Goal: Task Accomplishment & Management: Manage account settings

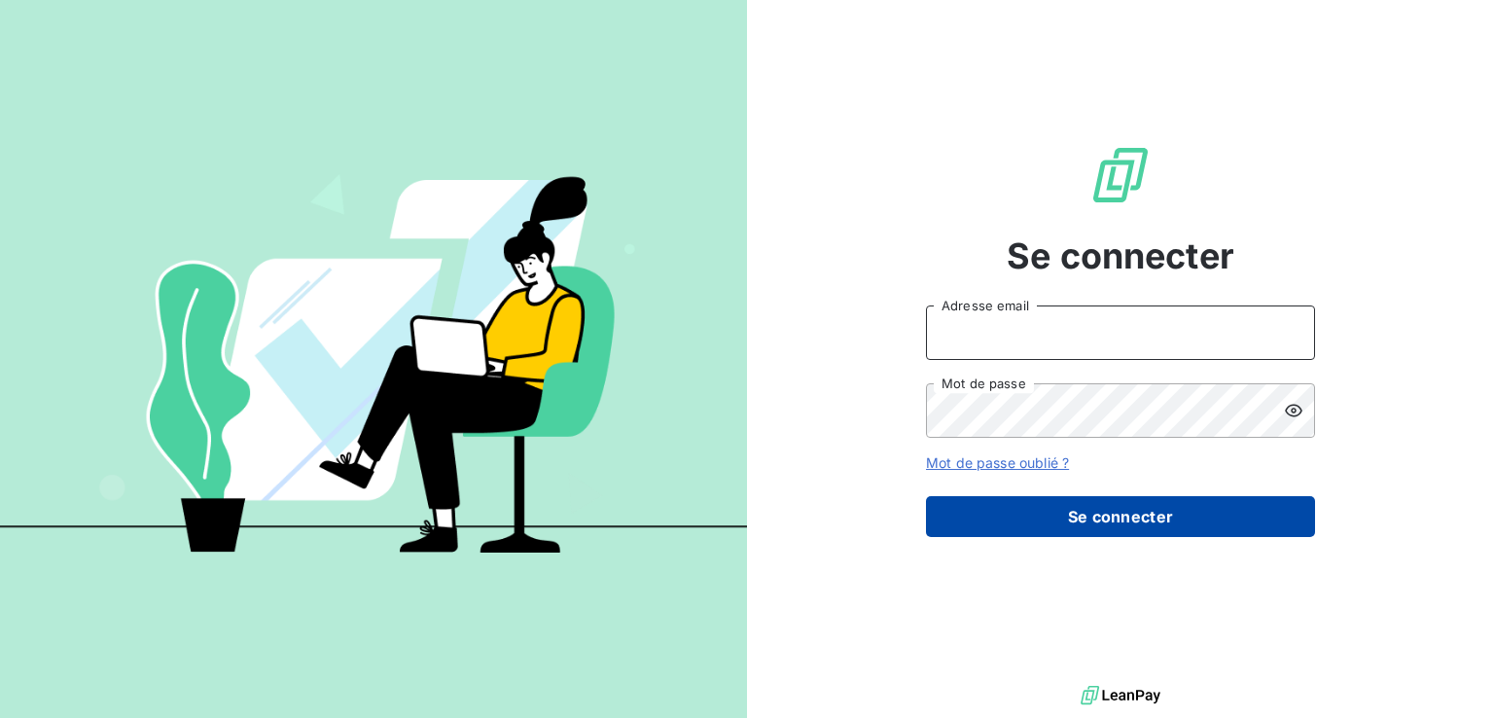
type input "[PERSON_NAME][EMAIL_ADDRESS][PERSON_NAME][DOMAIN_NAME]"
click at [1054, 510] on button "Se connecter" at bounding box center [1120, 516] width 389 height 41
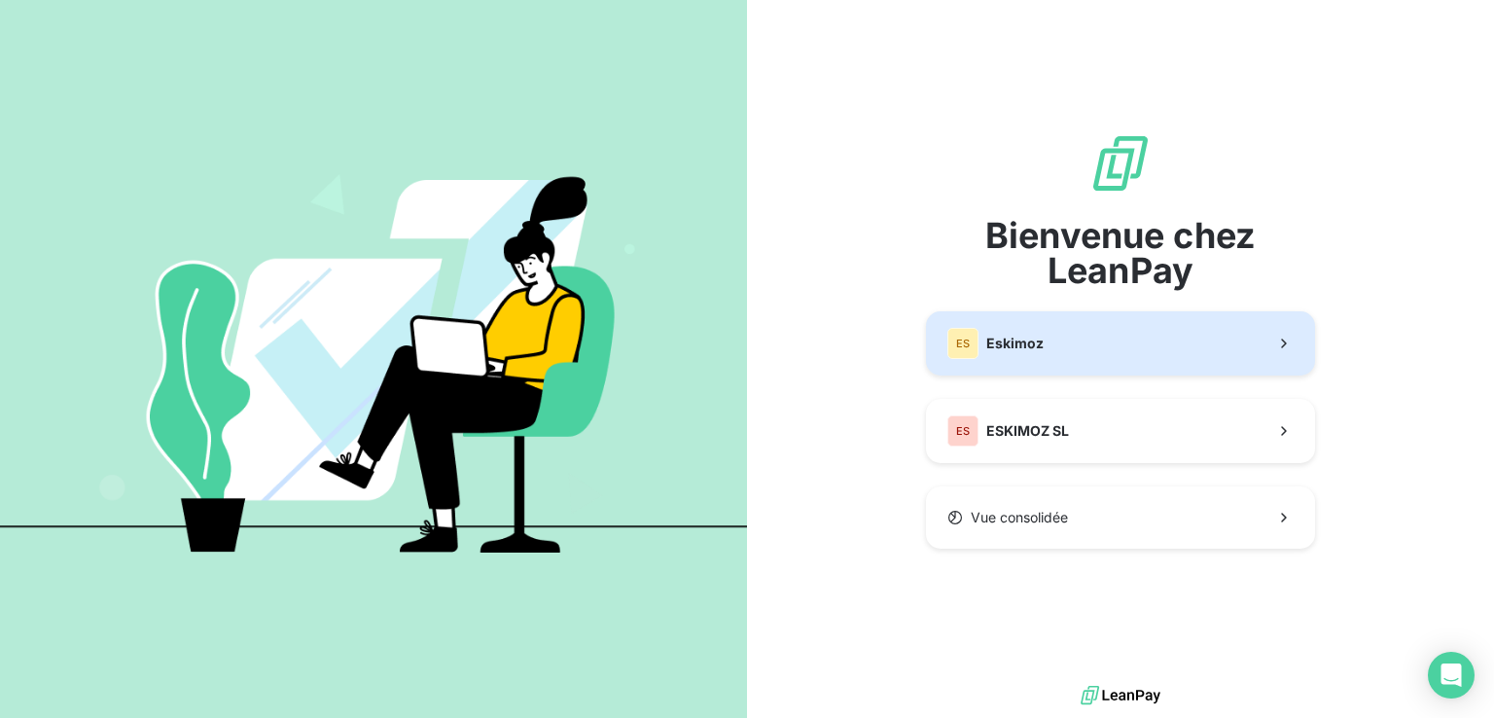
click at [999, 344] on span "Eskimoz" at bounding box center [1014, 343] width 57 height 19
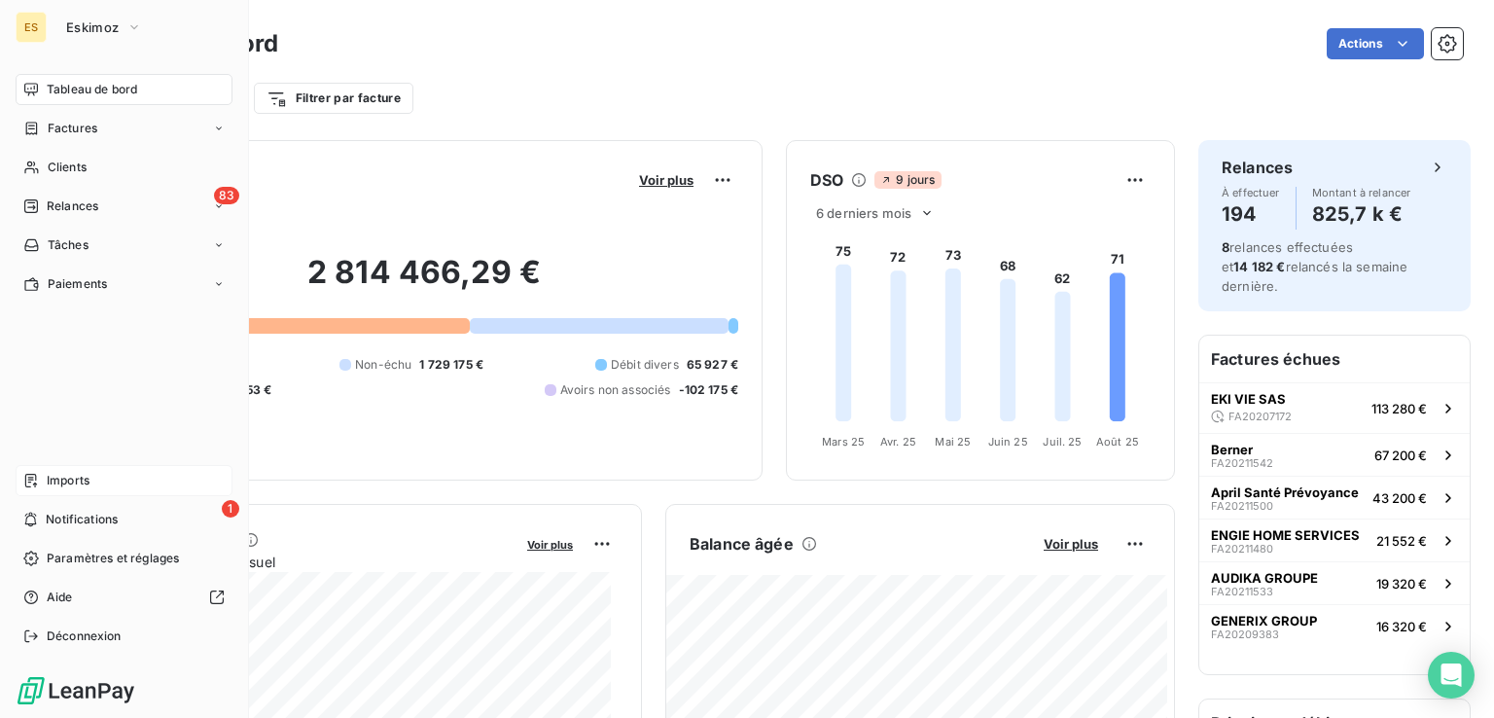
click at [97, 475] on div "Imports" at bounding box center [124, 480] width 217 height 31
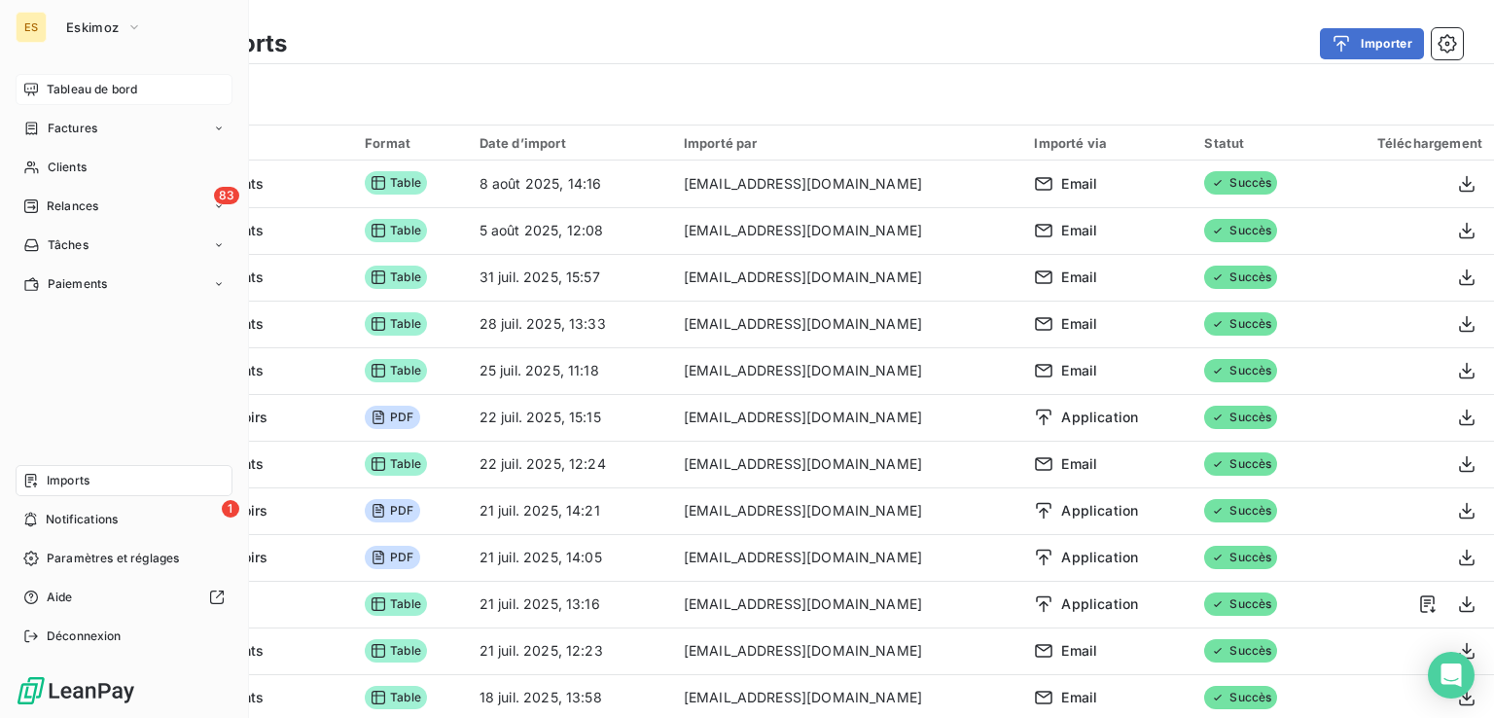
click at [51, 88] on span "Tableau de bord" at bounding box center [92, 90] width 90 height 18
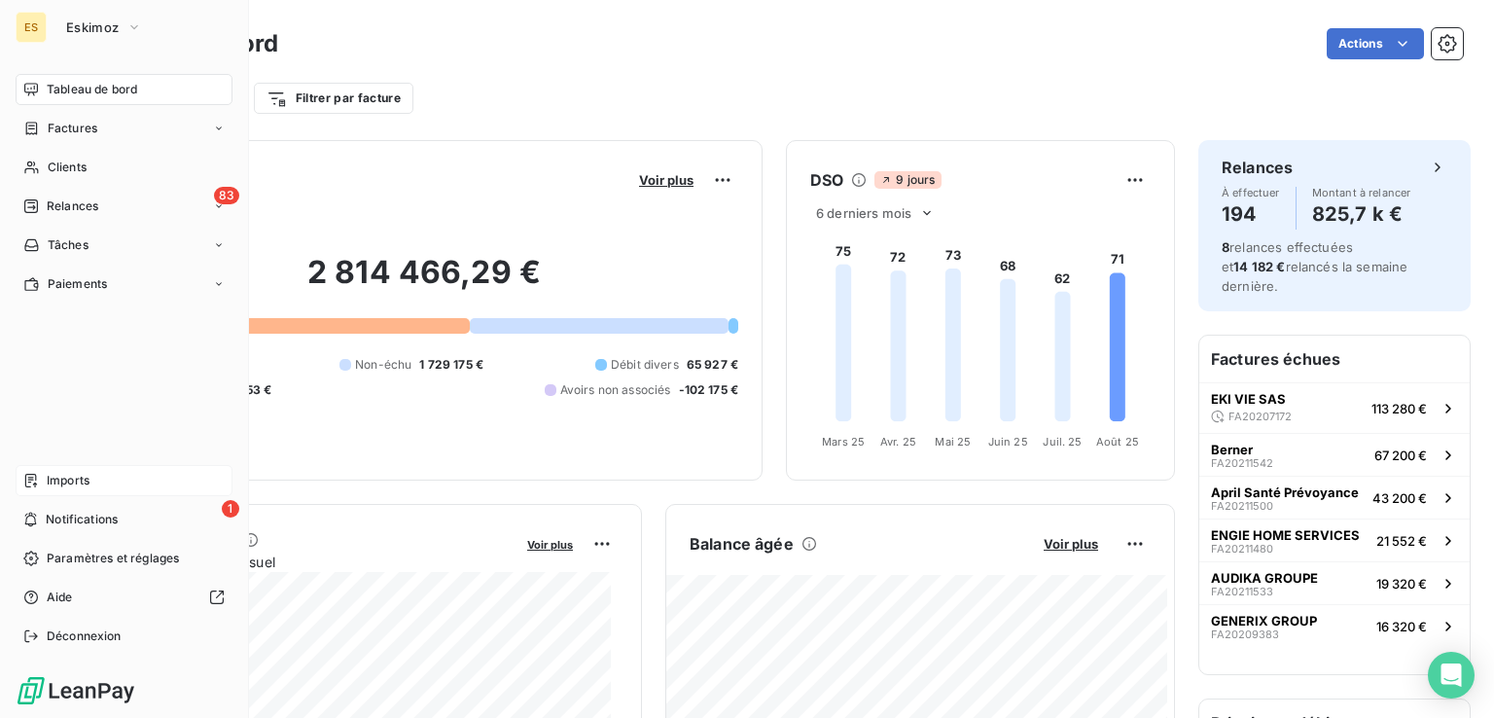
click at [41, 483] on div "Imports" at bounding box center [124, 480] width 217 height 31
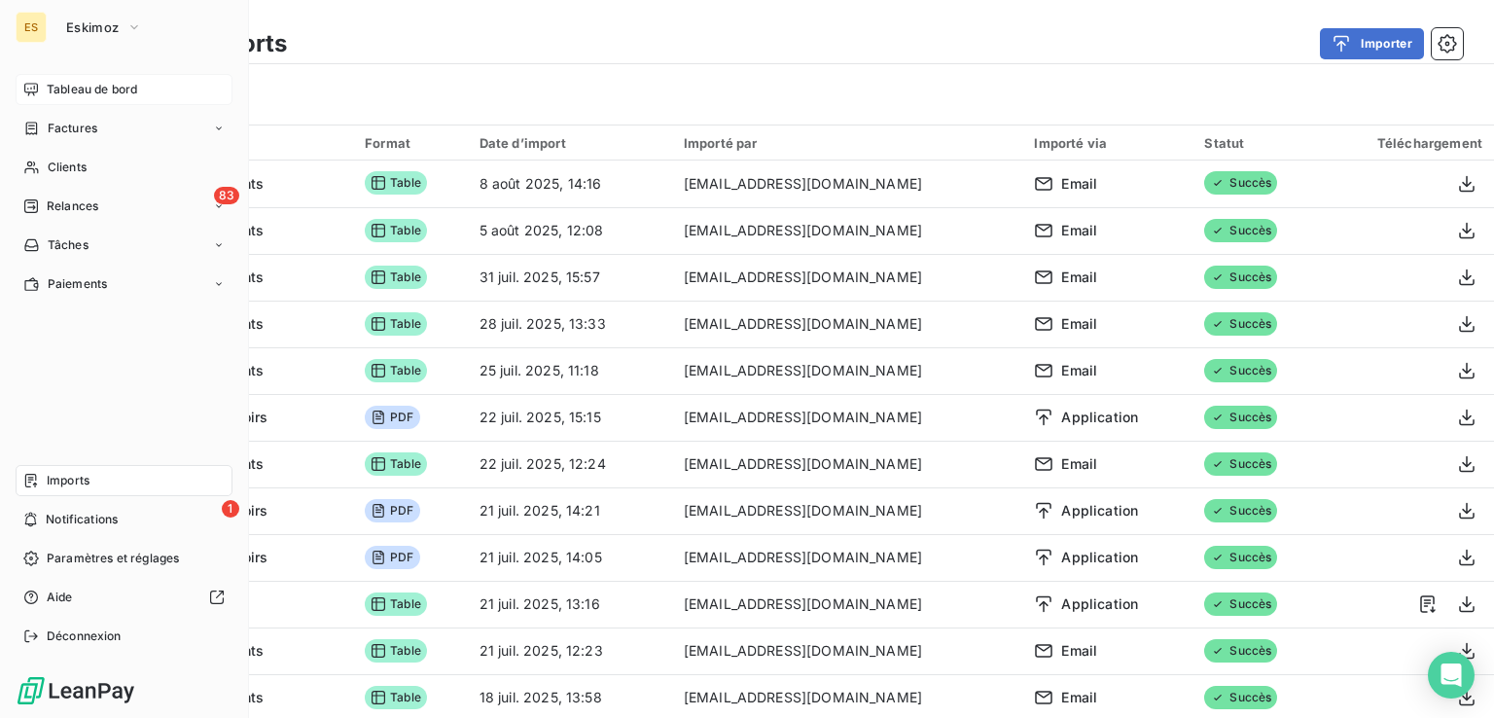
click at [66, 91] on span "Tableau de bord" at bounding box center [92, 90] width 90 height 18
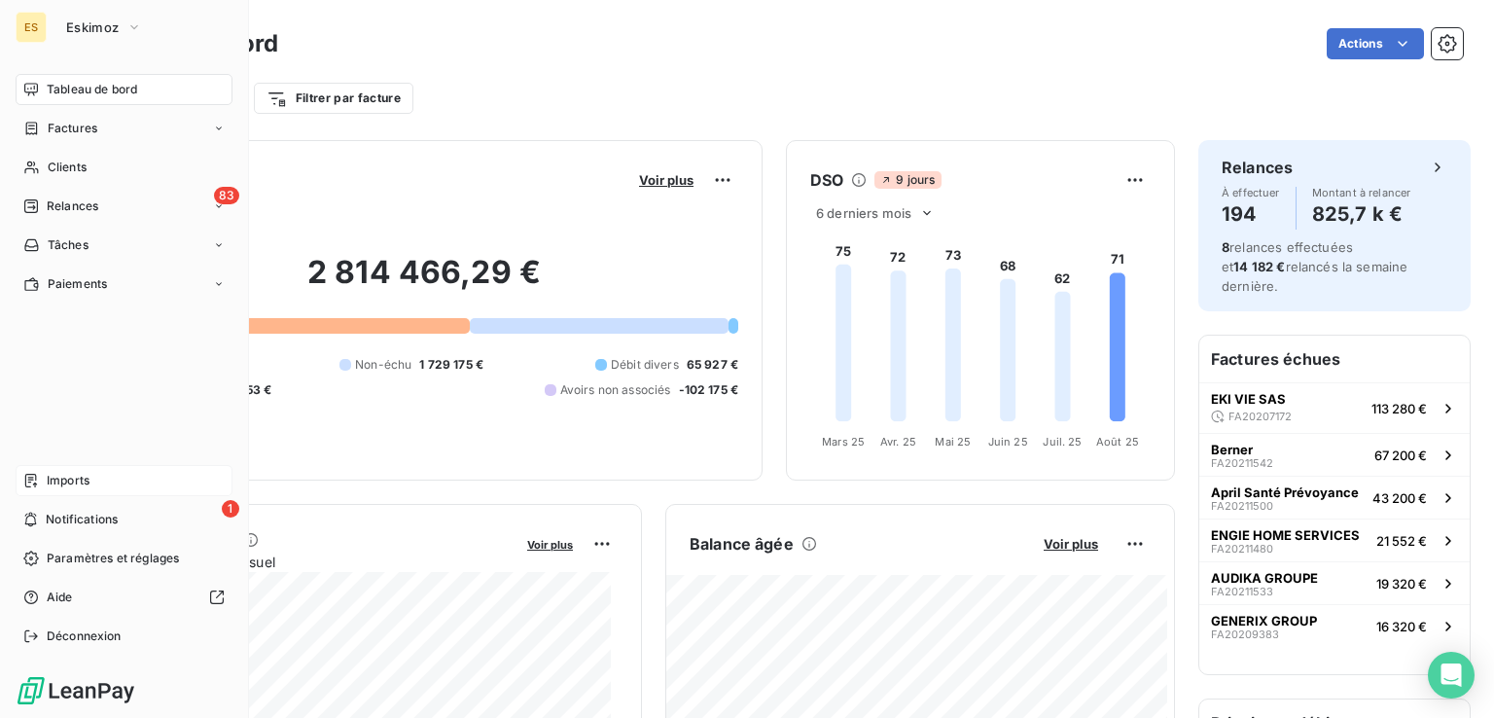
click at [113, 465] on div "Imports" at bounding box center [124, 480] width 217 height 31
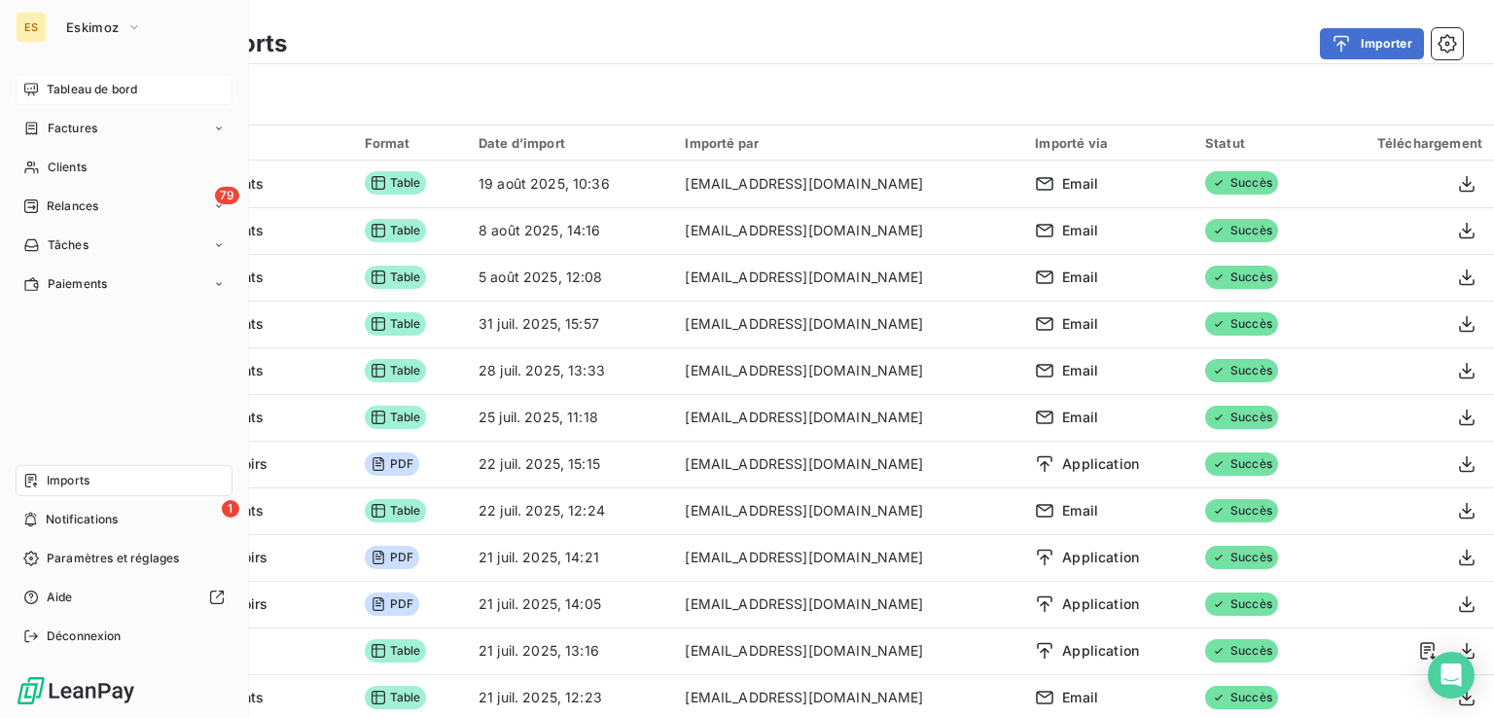
click at [51, 89] on span "Tableau de bord" at bounding box center [92, 90] width 90 height 18
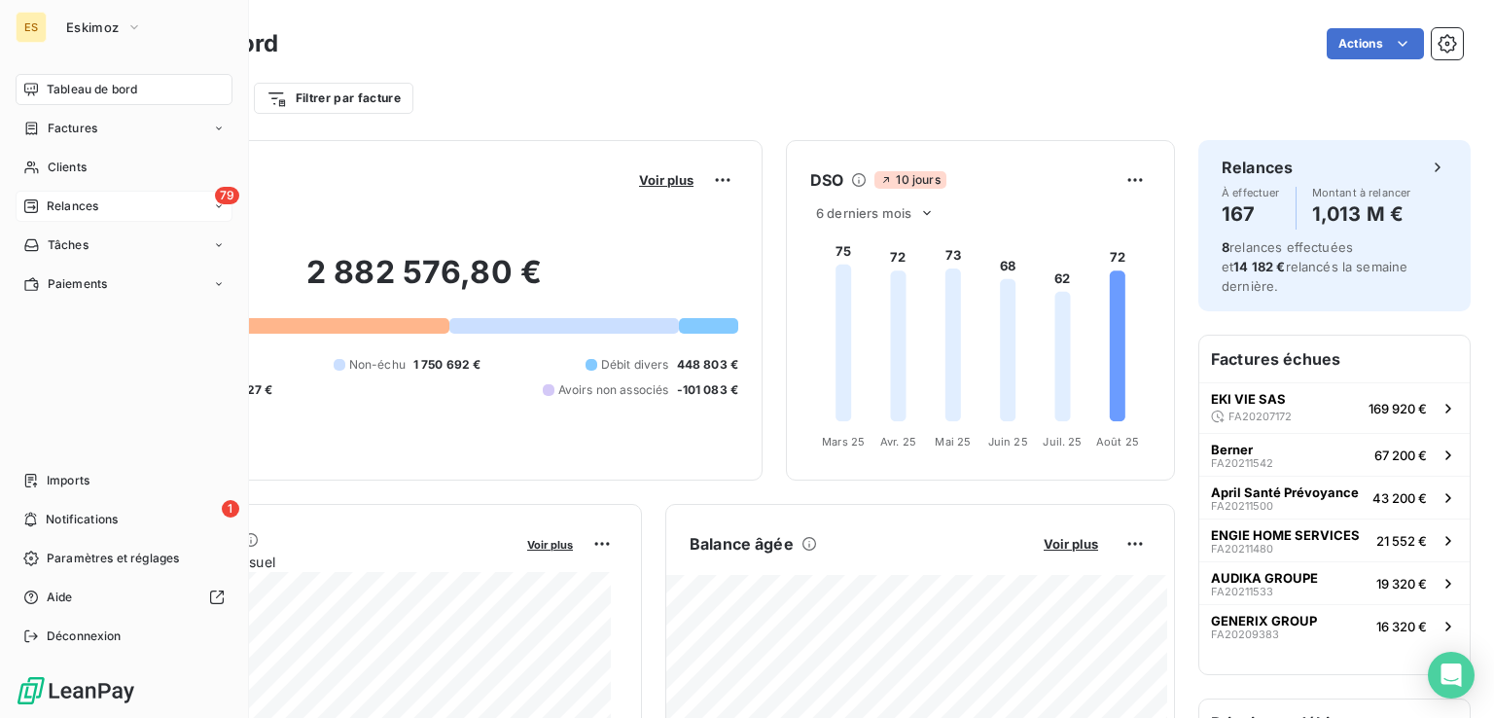
click at [74, 211] on span "Relances" at bounding box center [73, 206] width 52 height 18
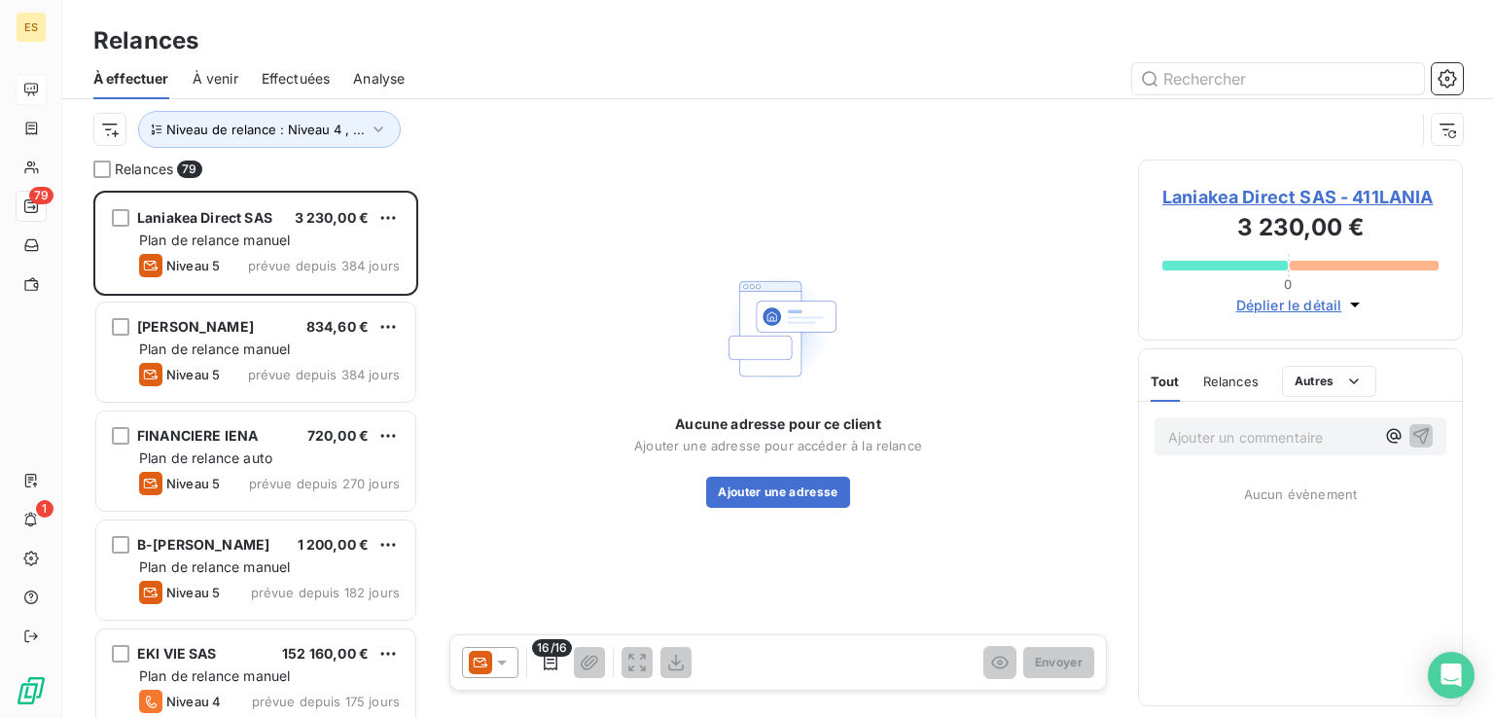
scroll to position [512, 309]
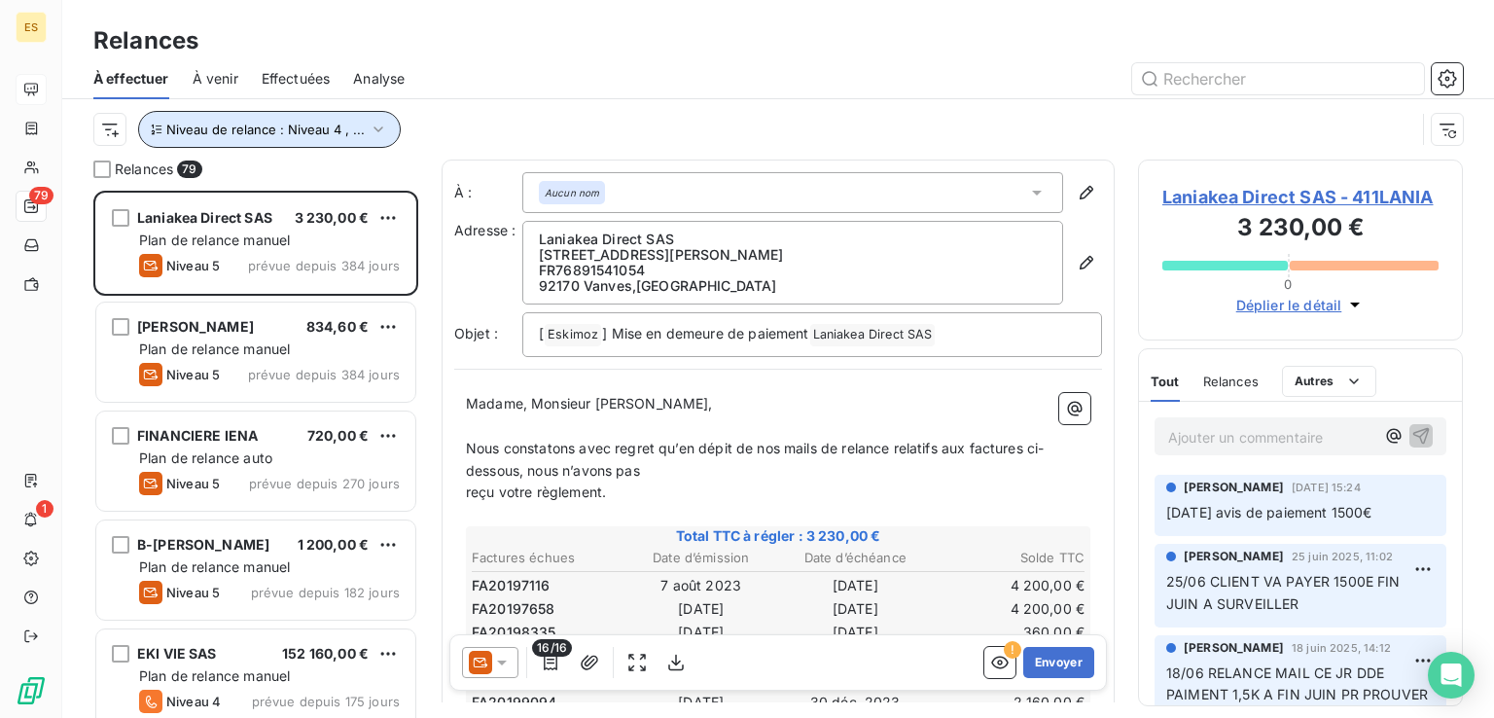
click at [369, 137] on icon "button" at bounding box center [378, 129] width 19 height 19
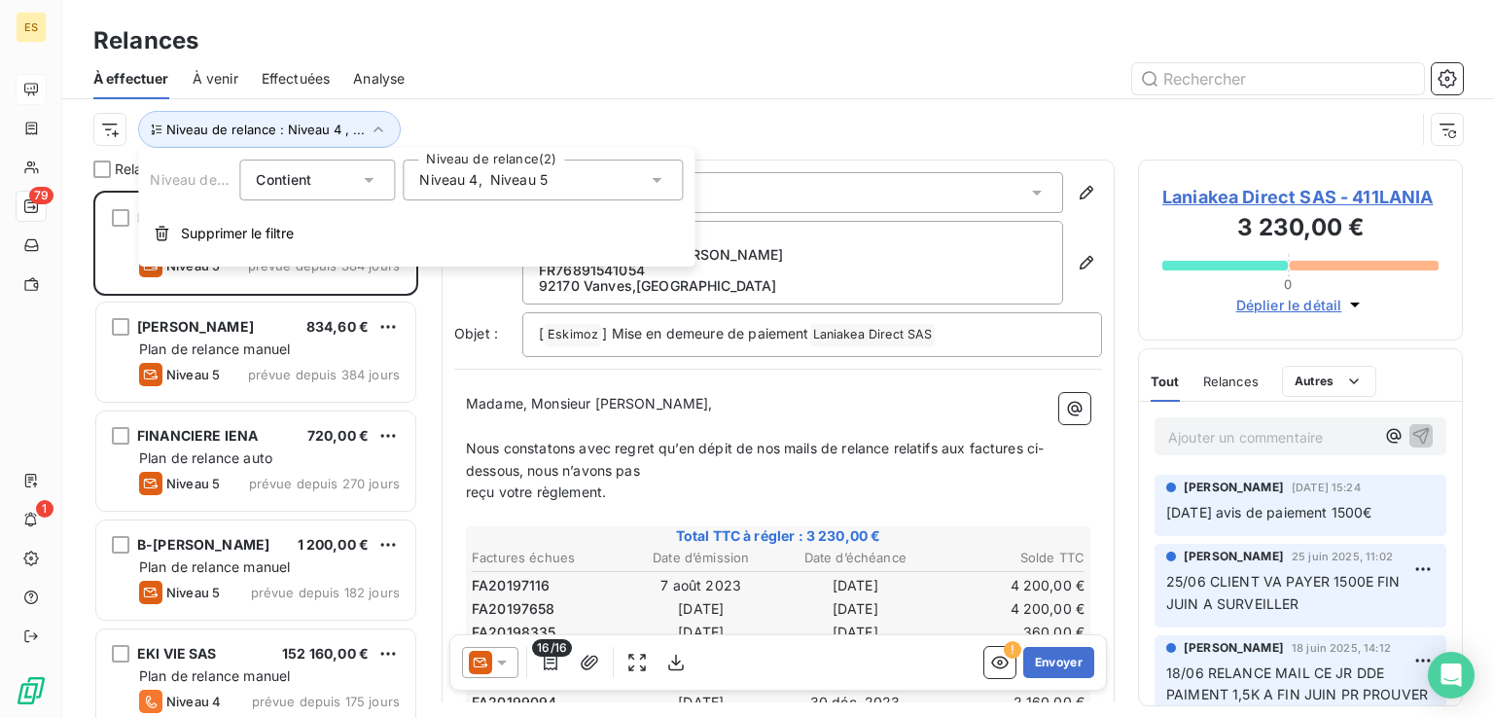
click at [475, 189] on span "Niveau 4" at bounding box center [448, 179] width 58 height 19
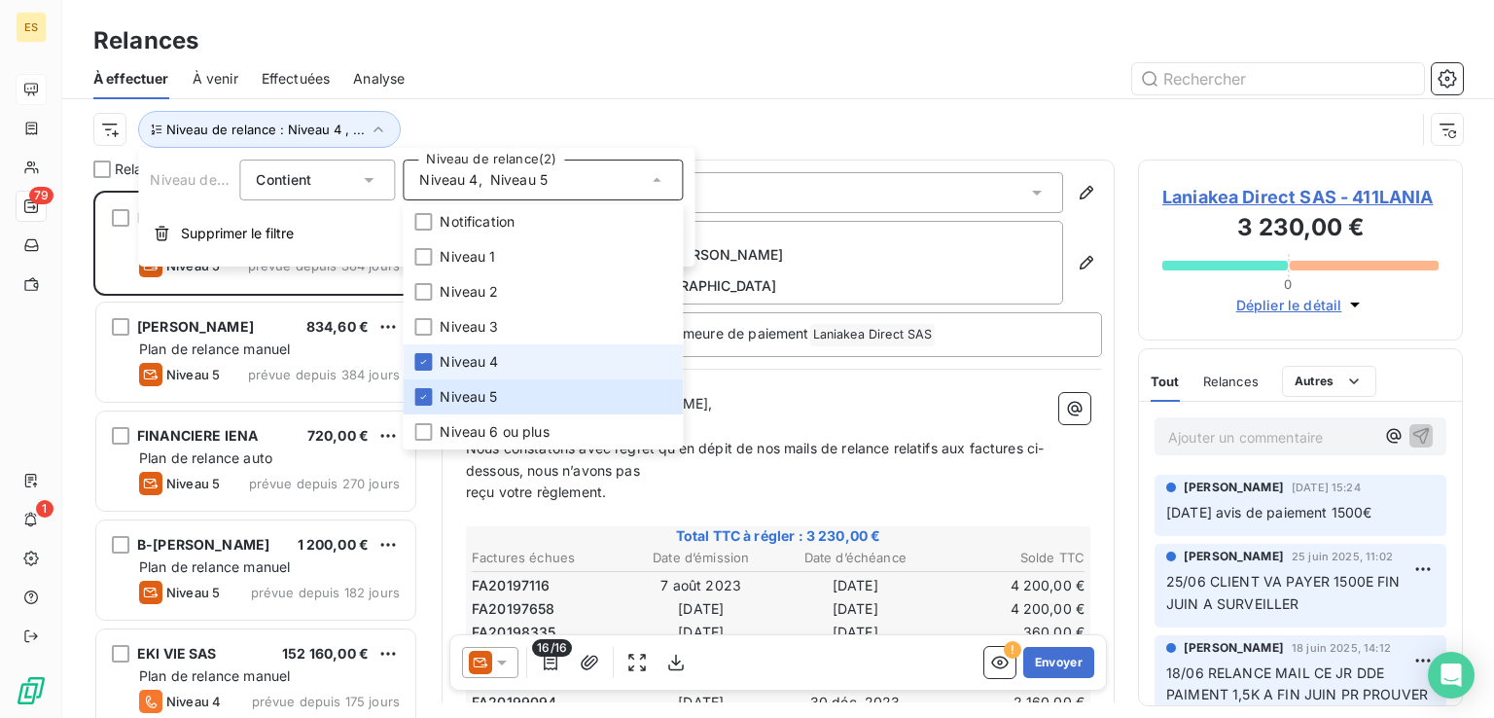
click at [459, 363] on span "Niveau 4" at bounding box center [469, 361] width 58 height 19
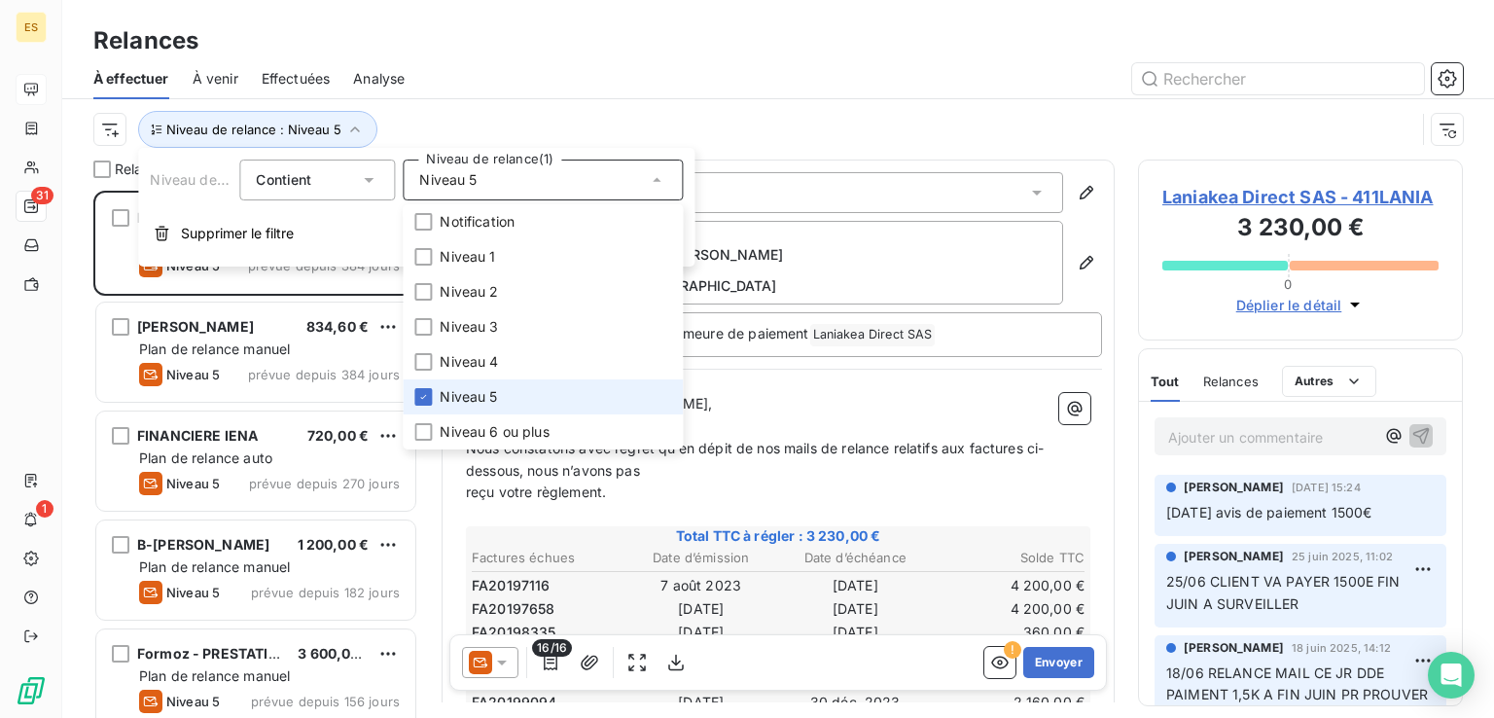
click at [455, 392] on span "Niveau 5" at bounding box center [468, 396] width 57 height 19
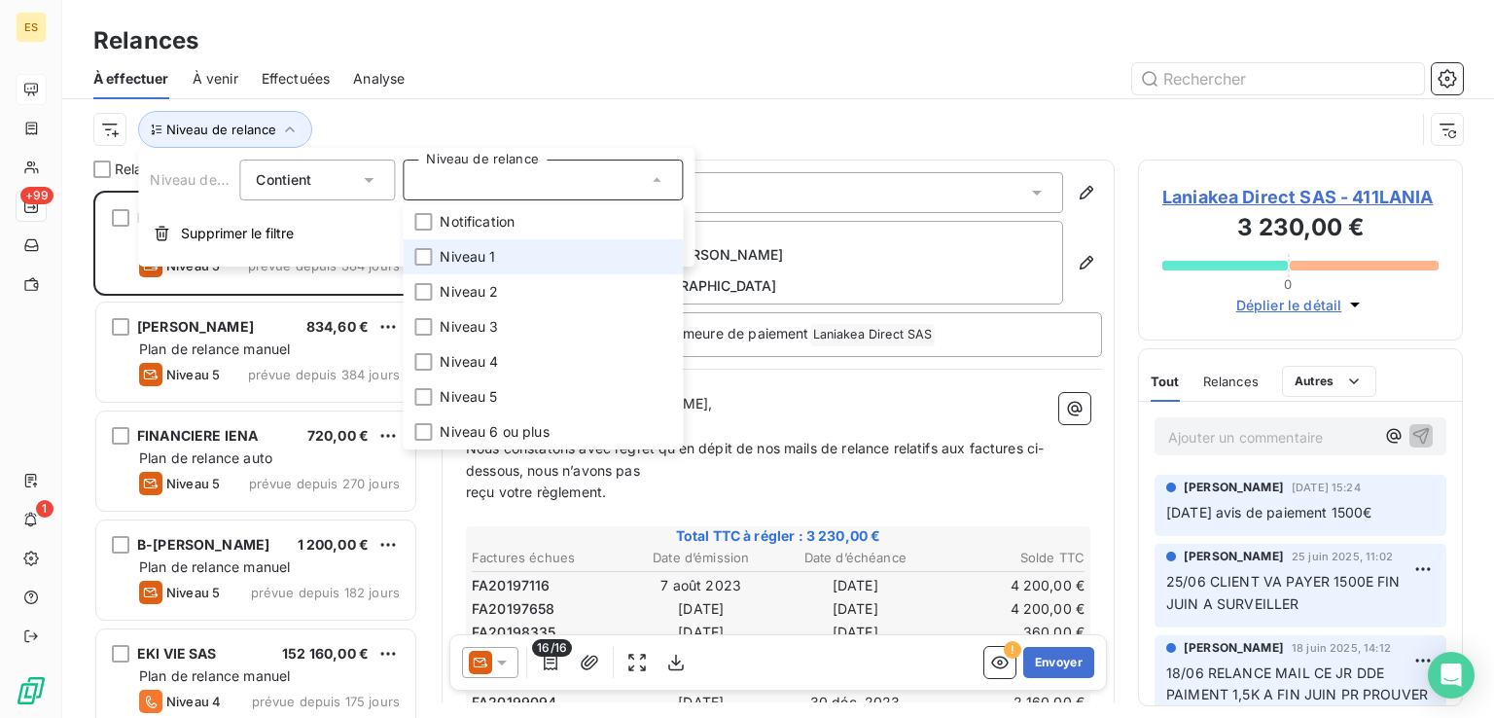
click at [488, 254] on span "Niveau 1" at bounding box center [467, 256] width 55 height 19
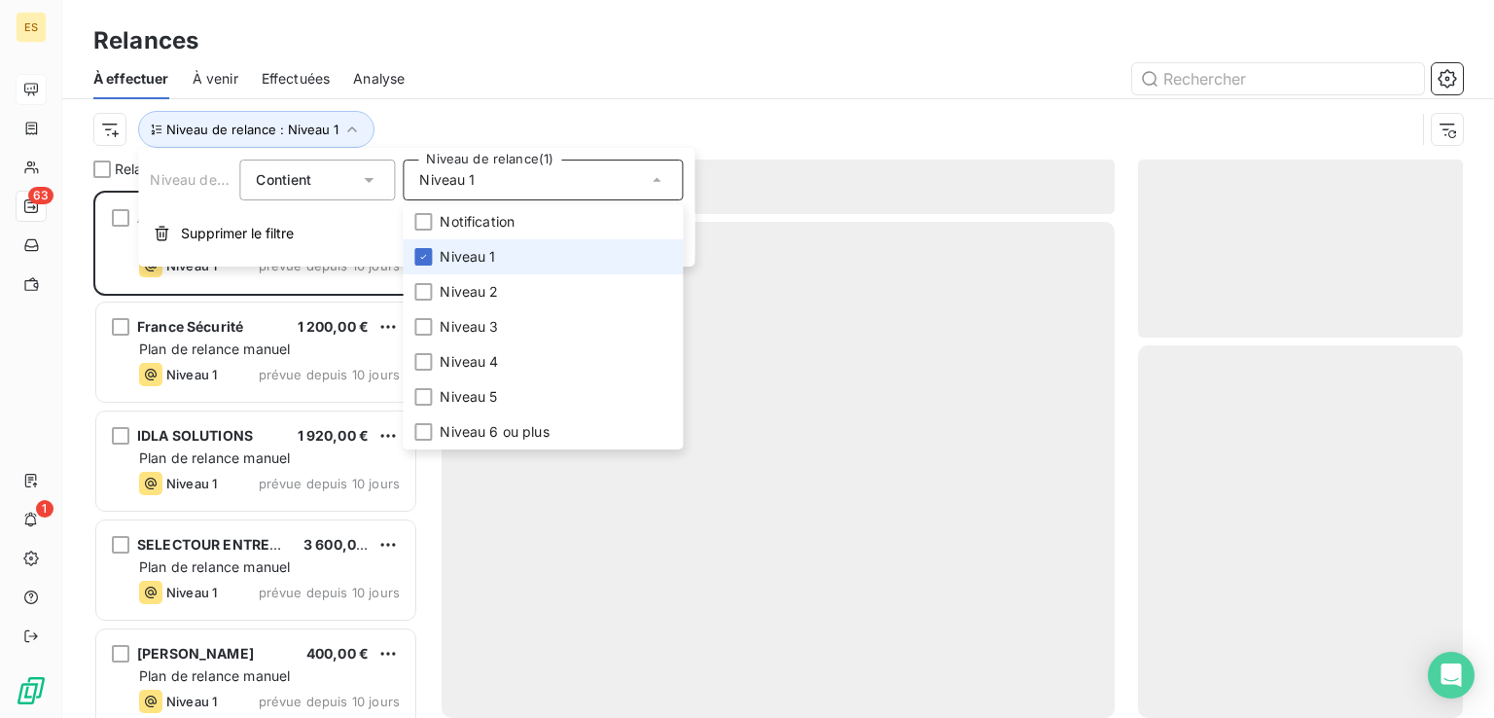
scroll to position [512, 309]
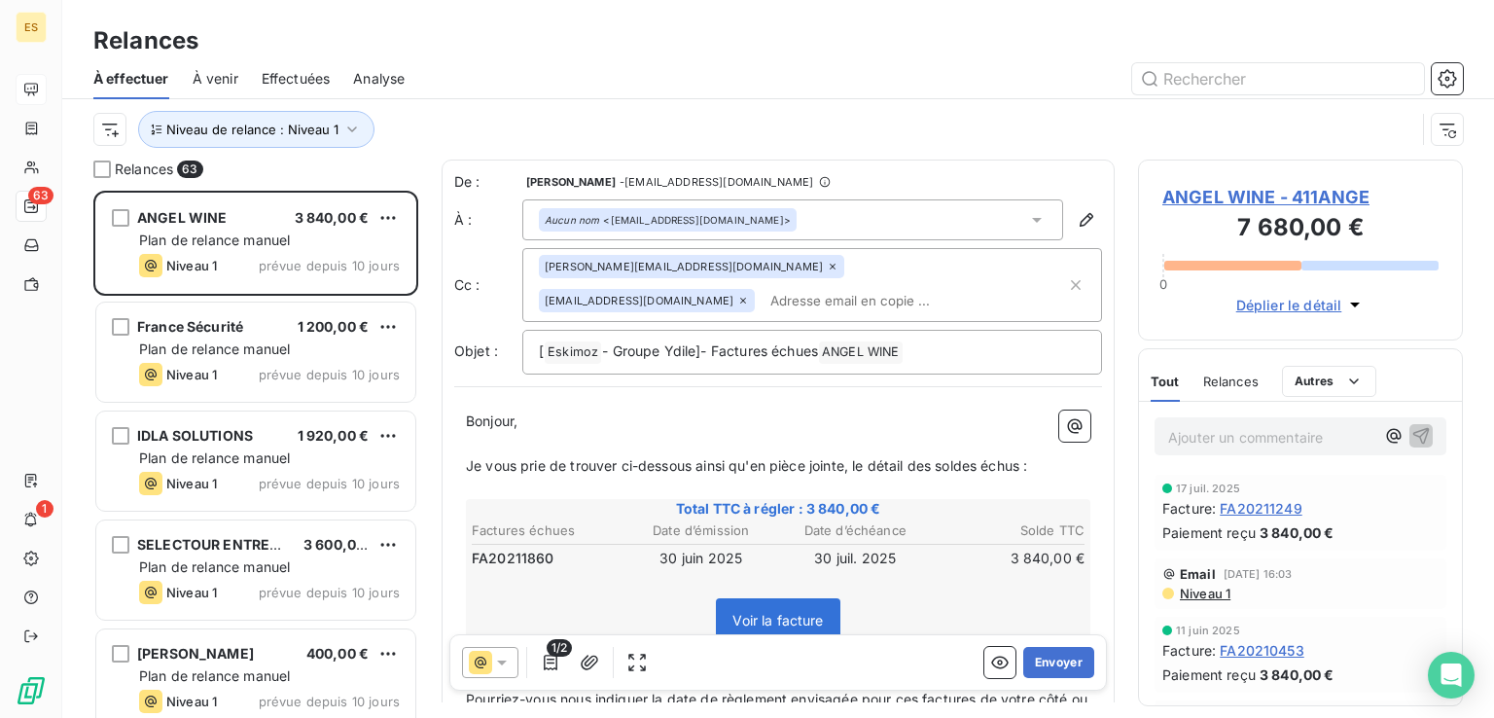
click at [527, 102] on div "Niveau de relance : Niveau 1" at bounding box center [778, 129] width 1370 height 60
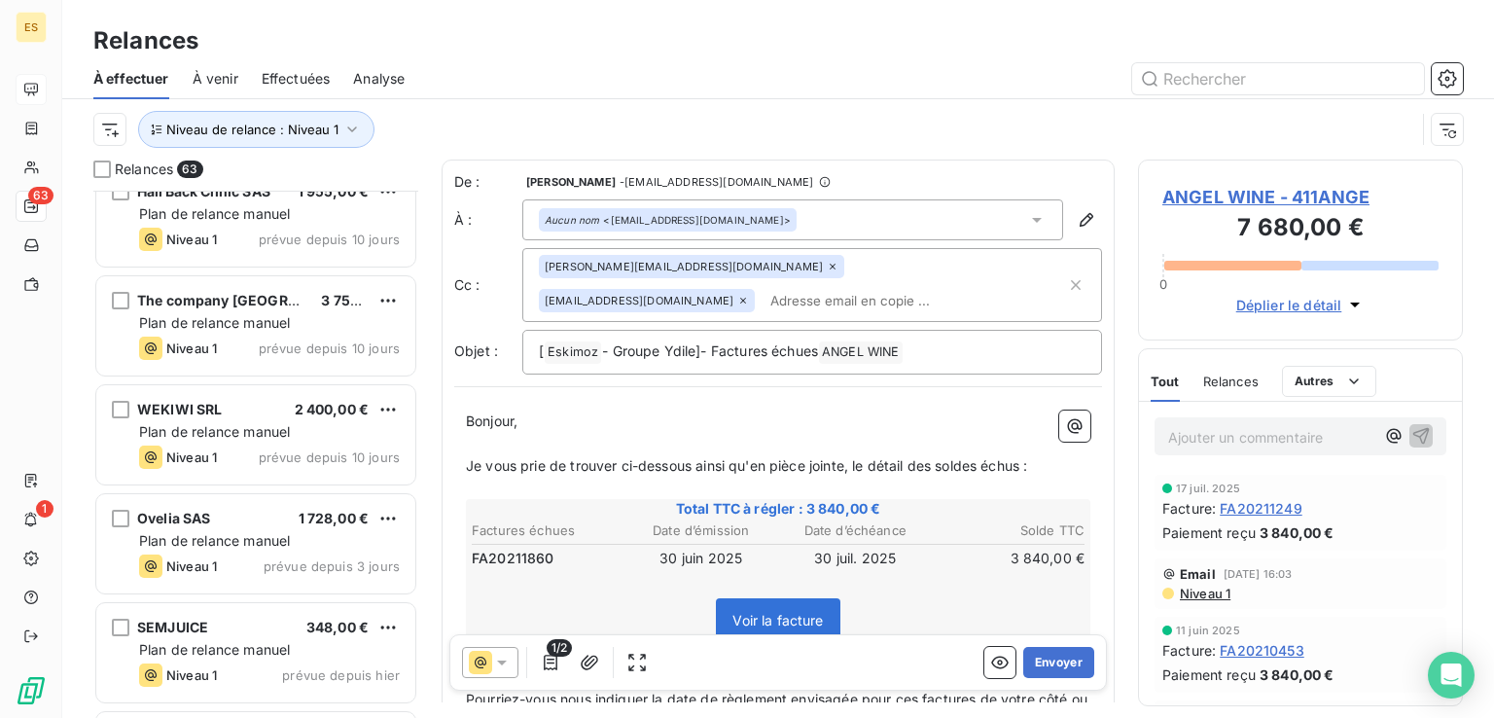
scroll to position [6337, 0]
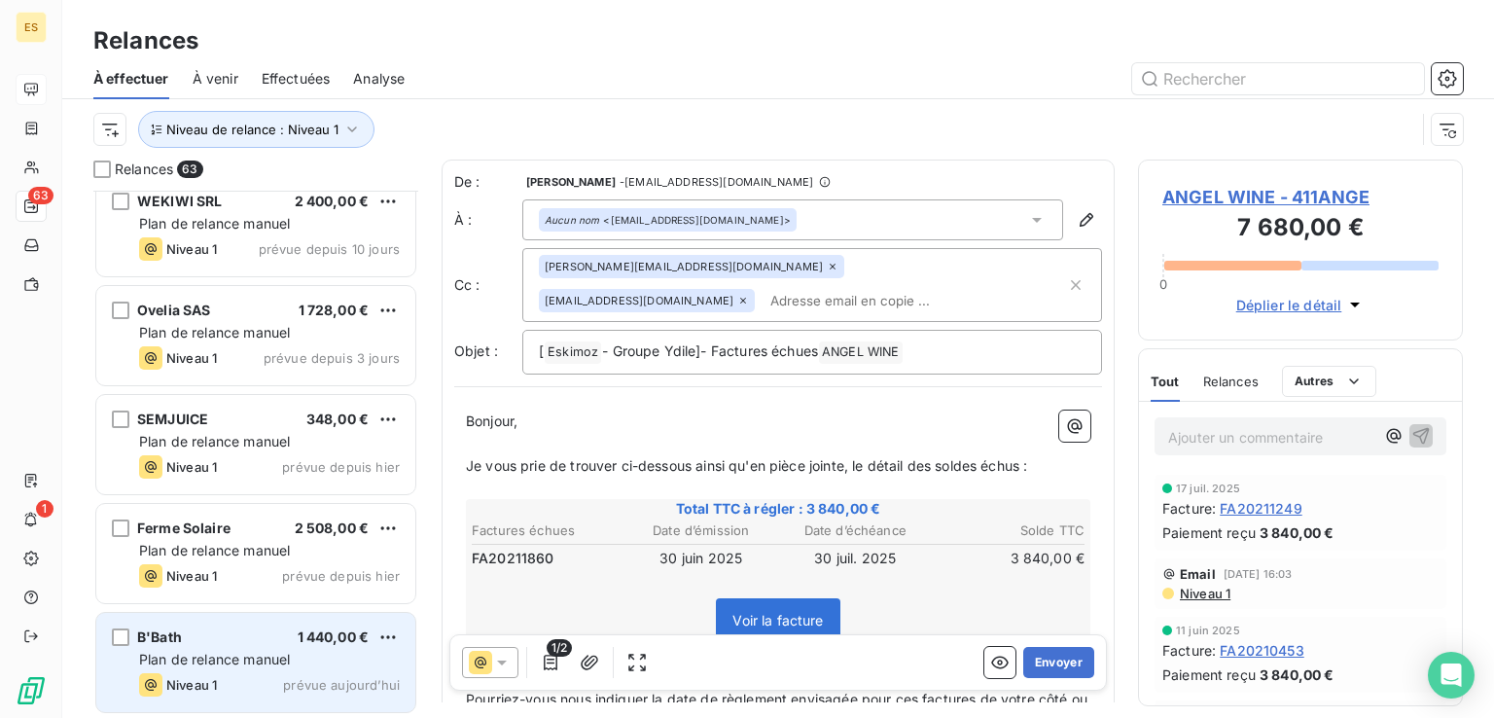
click at [298, 639] on span "1 440,00 €" at bounding box center [334, 636] width 72 height 17
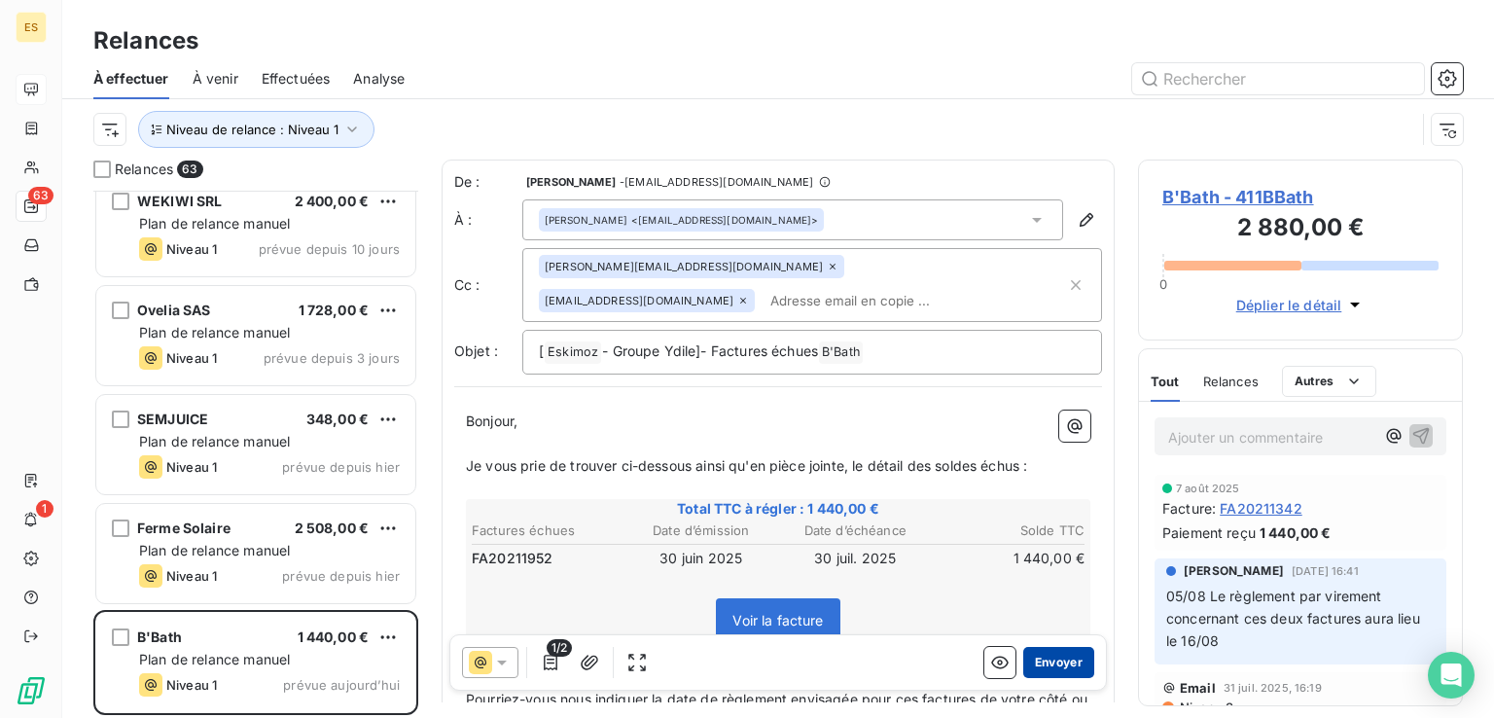
click at [1049, 662] on button "Envoyer" at bounding box center [1058, 662] width 71 height 31
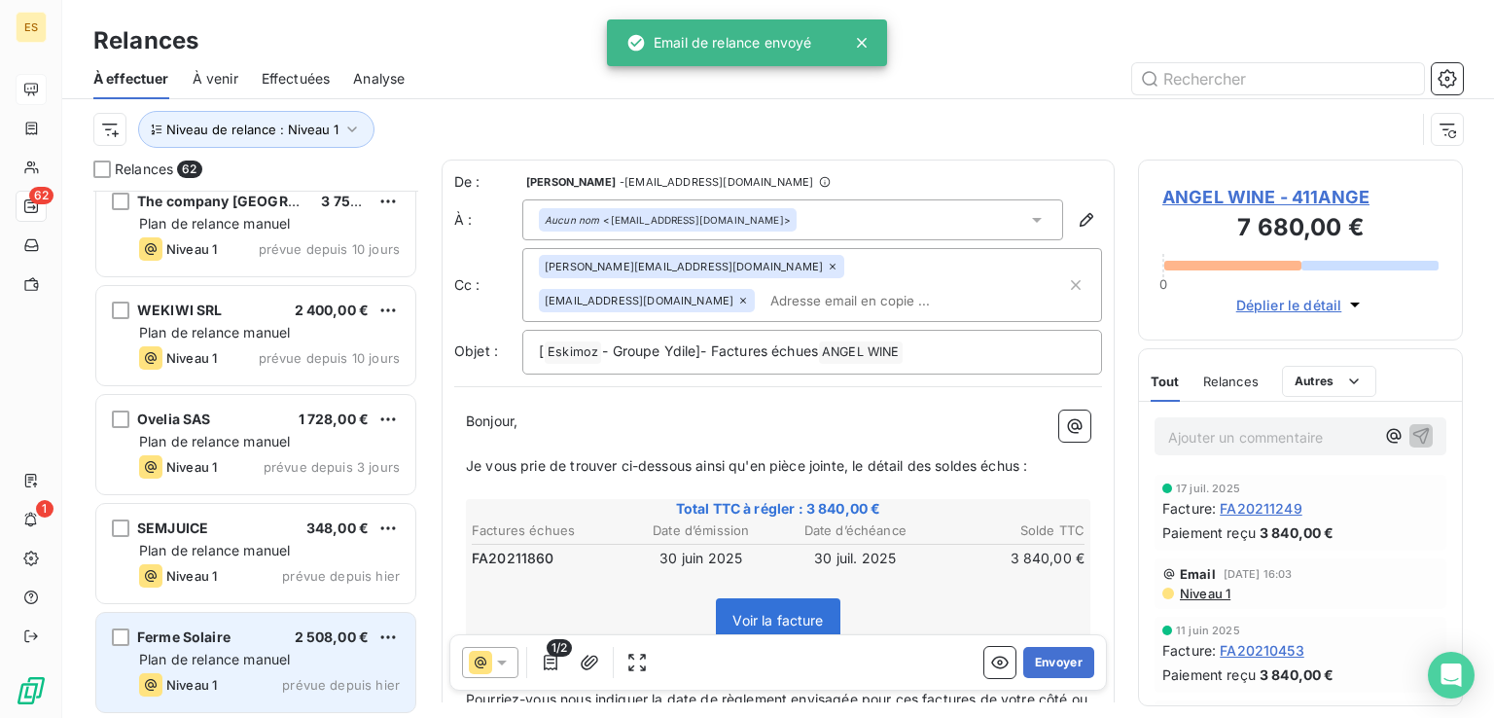
click at [270, 650] on div "Plan de relance manuel" at bounding box center [269, 659] width 261 height 19
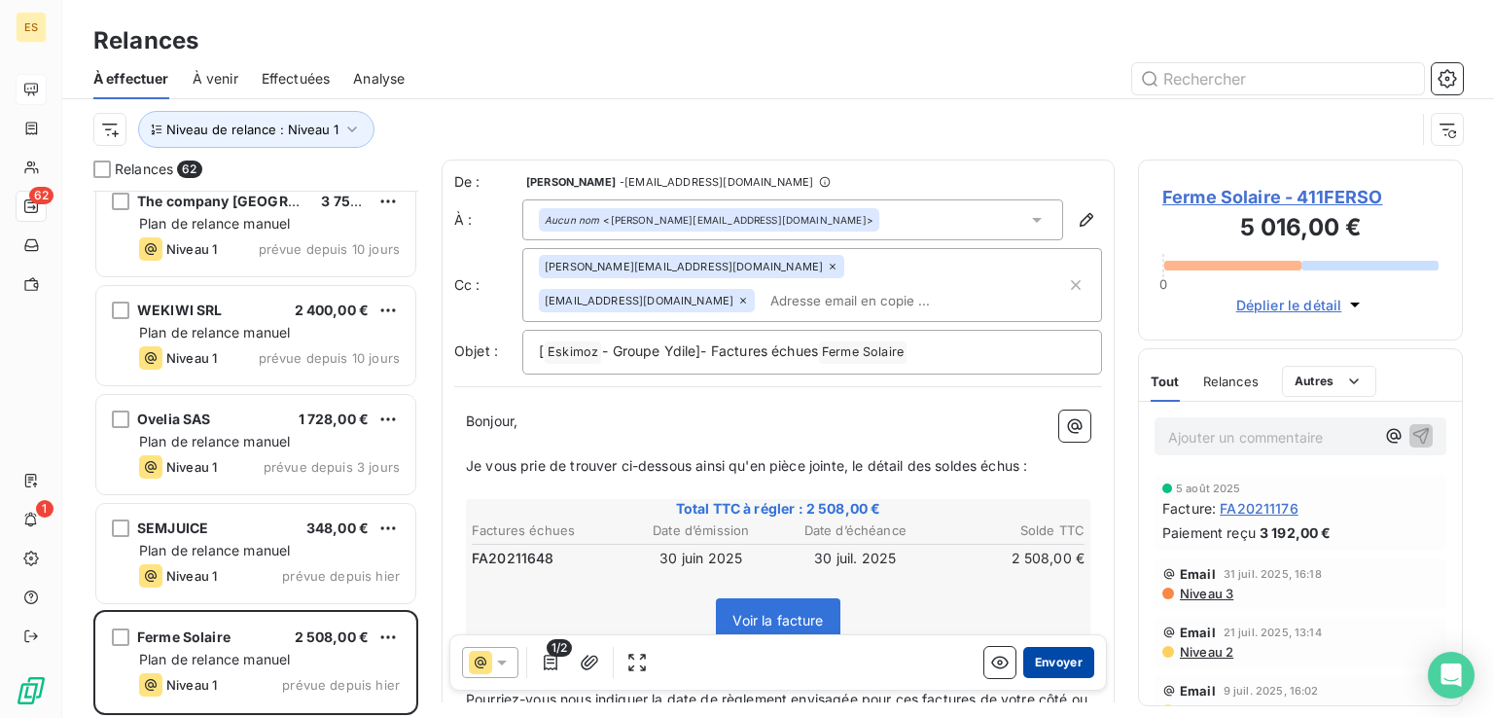
click at [1025, 667] on button "Envoyer" at bounding box center [1058, 662] width 71 height 31
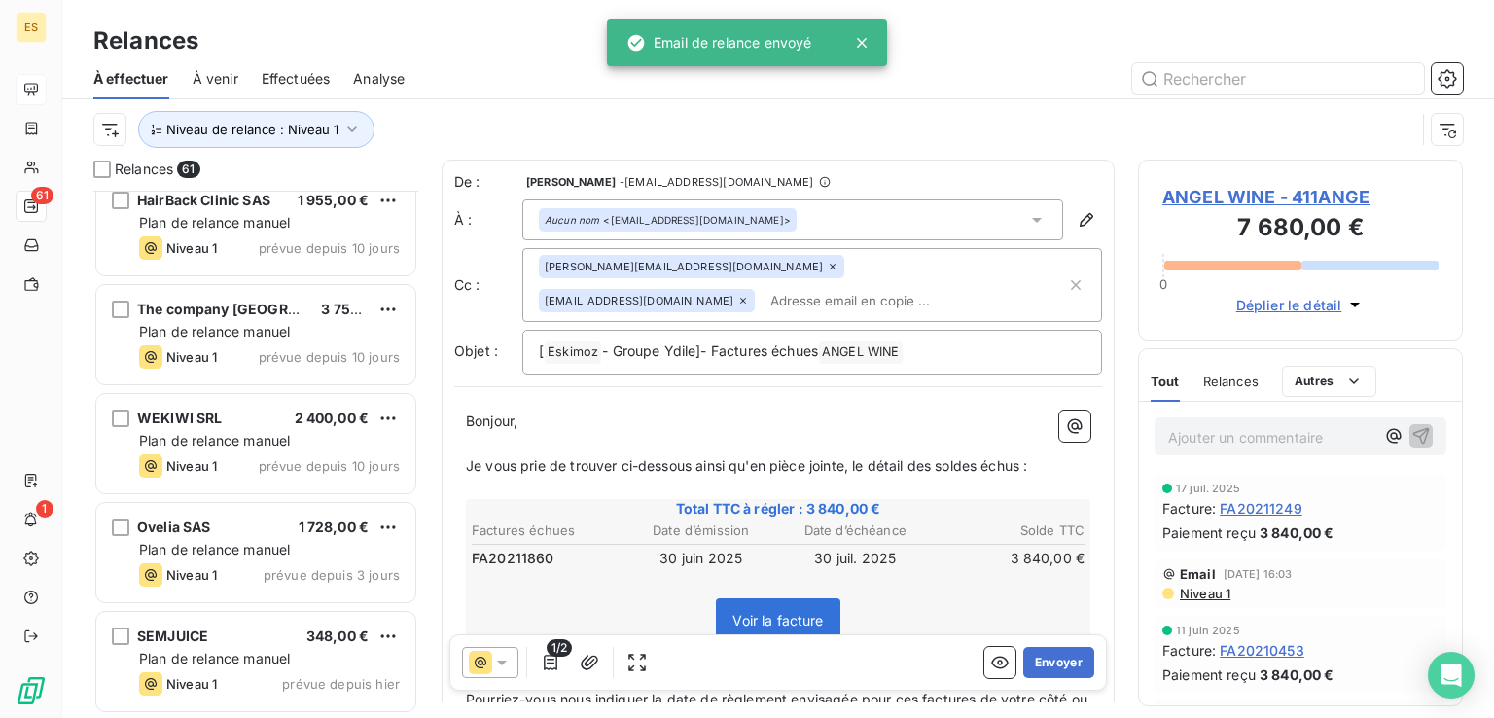
scroll to position [6119, 0]
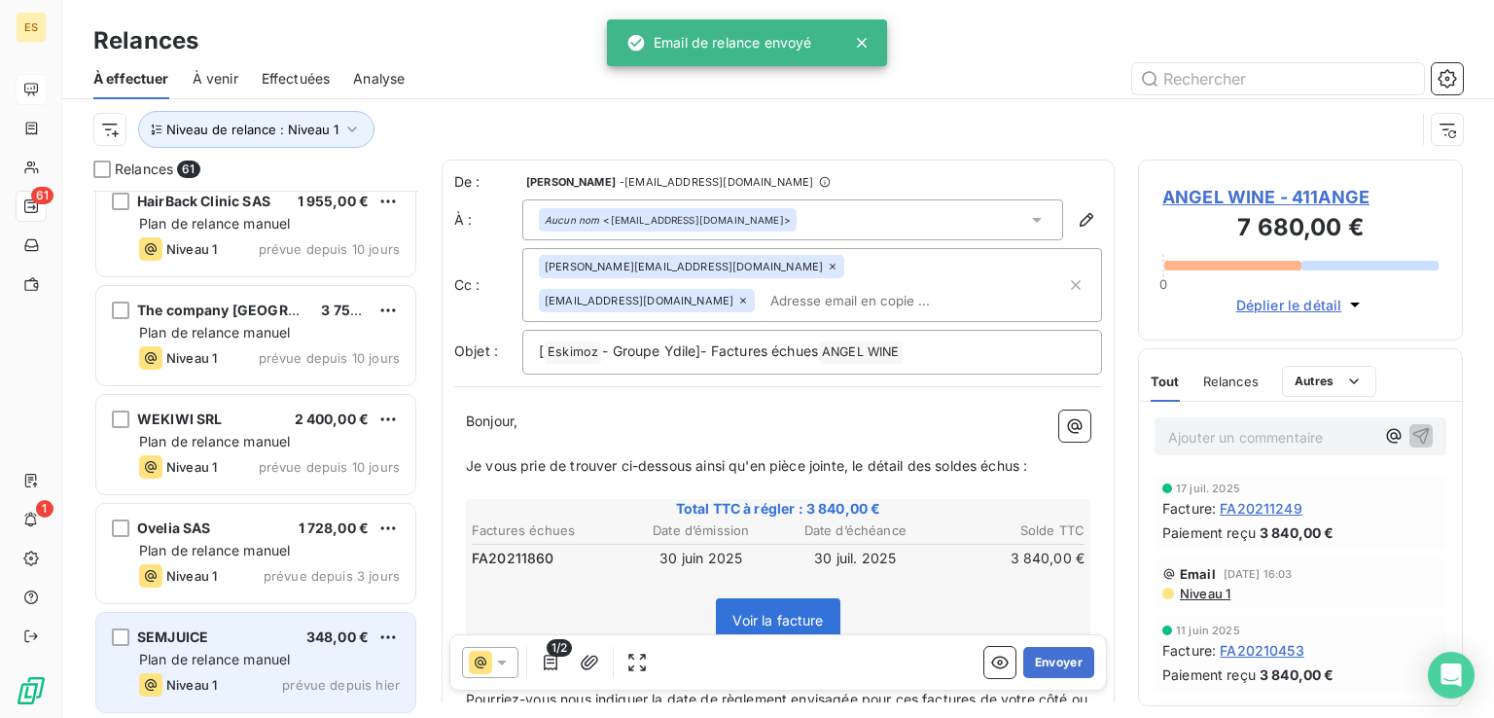
click at [267, 633] on div "SEMJUICE 348,00 €" at bounding box center [269, 637] width 261 height 18
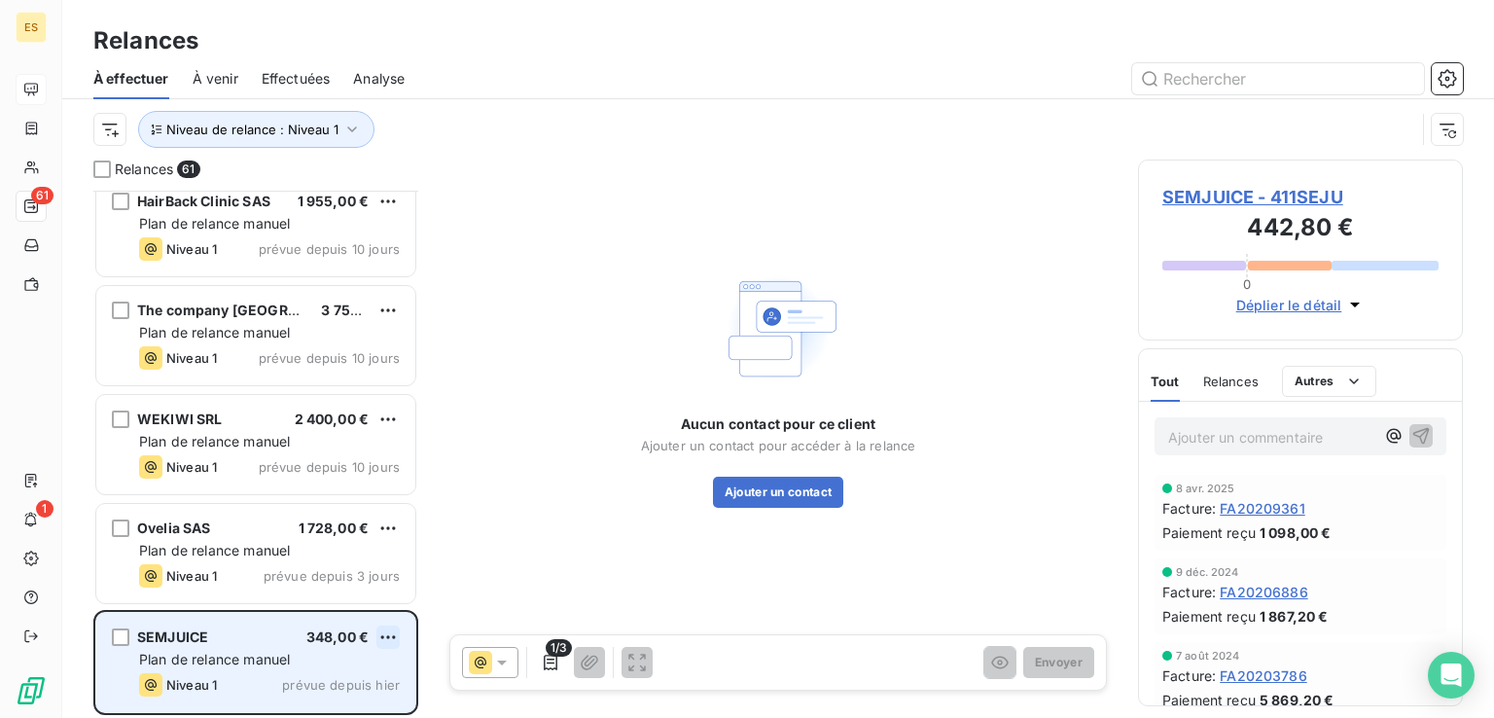
click at [389, 626] on html "ES 61 1 Relances À effectuer À venir Effectuées Analyse Niveau de relance : Niv…" at bounding box center [747, 359] width 1494 height 718
click at [352, 569] on div "Replanifier cette action" at bounding box center [304, 562] width 174 height 31
select select "7"
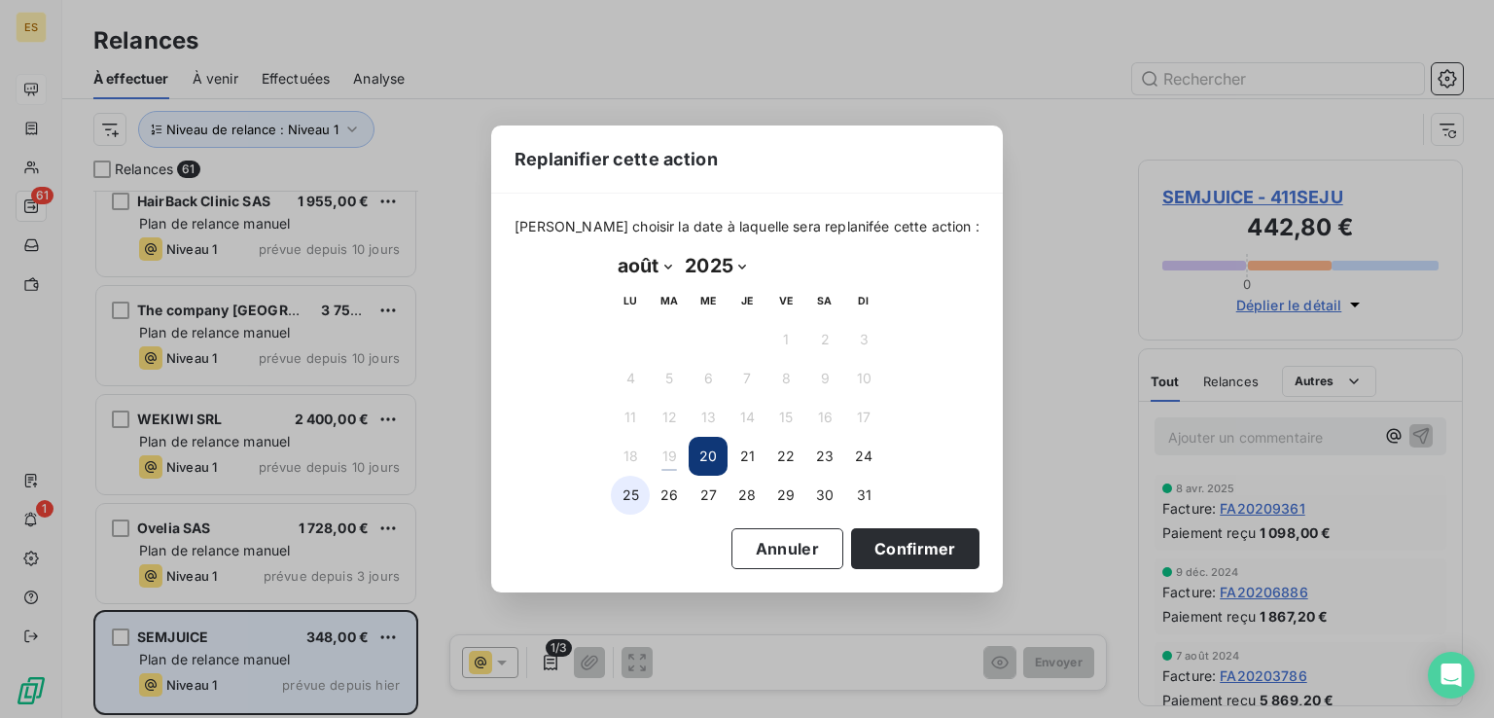
click at [633, 492] on button "25" at bounding box center [630, 495] width 39 height 39
click at [891, 539] on button "Confirmer" at bounding box center [915, 548] width 128 height 41
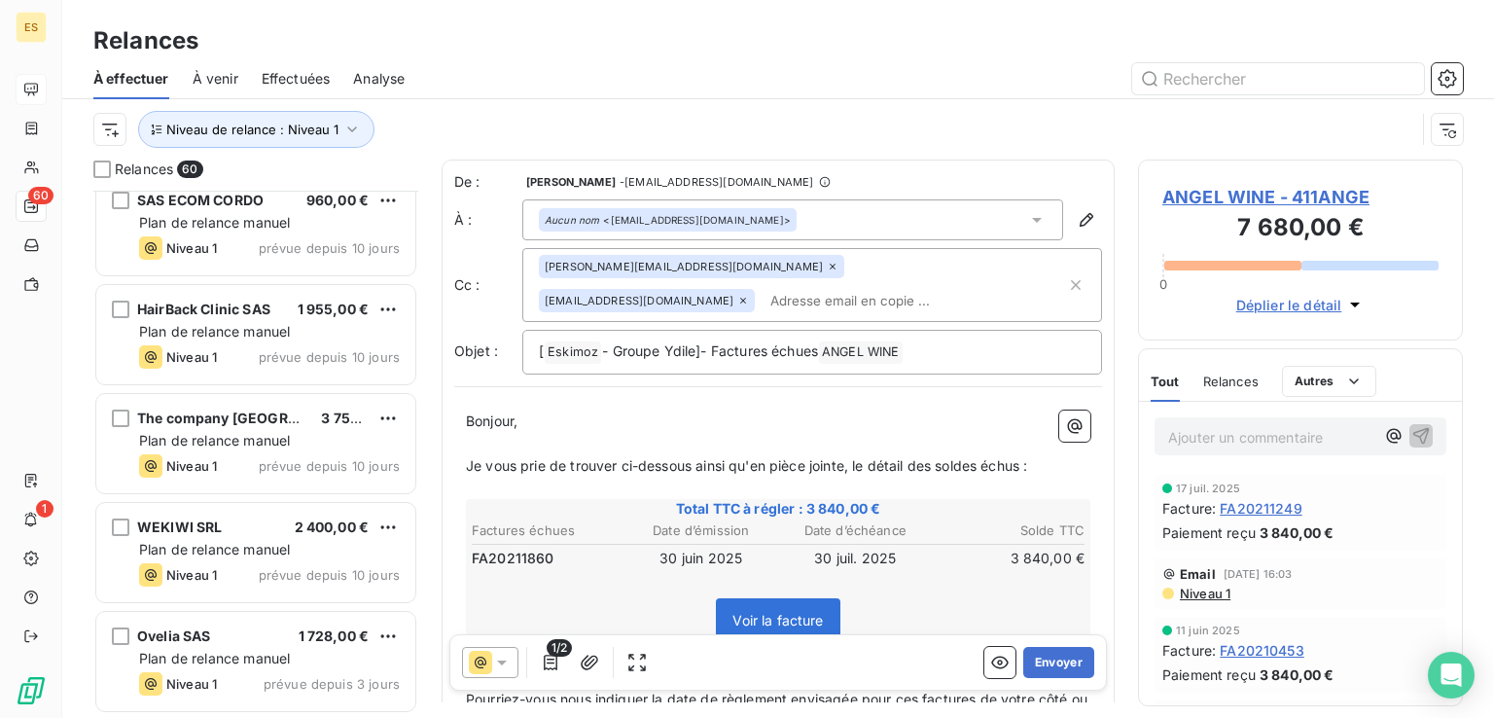
scroll to position [6010, 0]
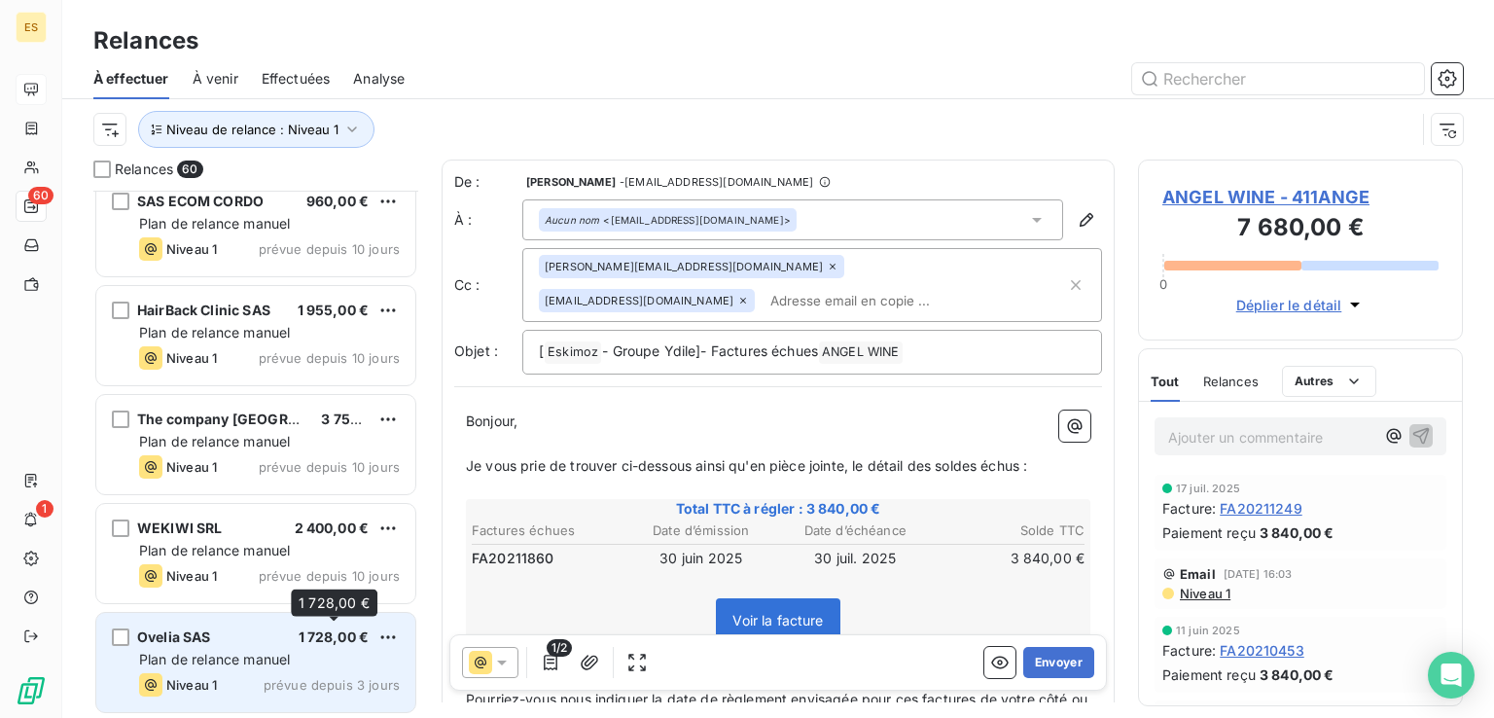
click at [314, 638] on span "1 728,00 €" at bounding box center [334, 636] width 71 height 17
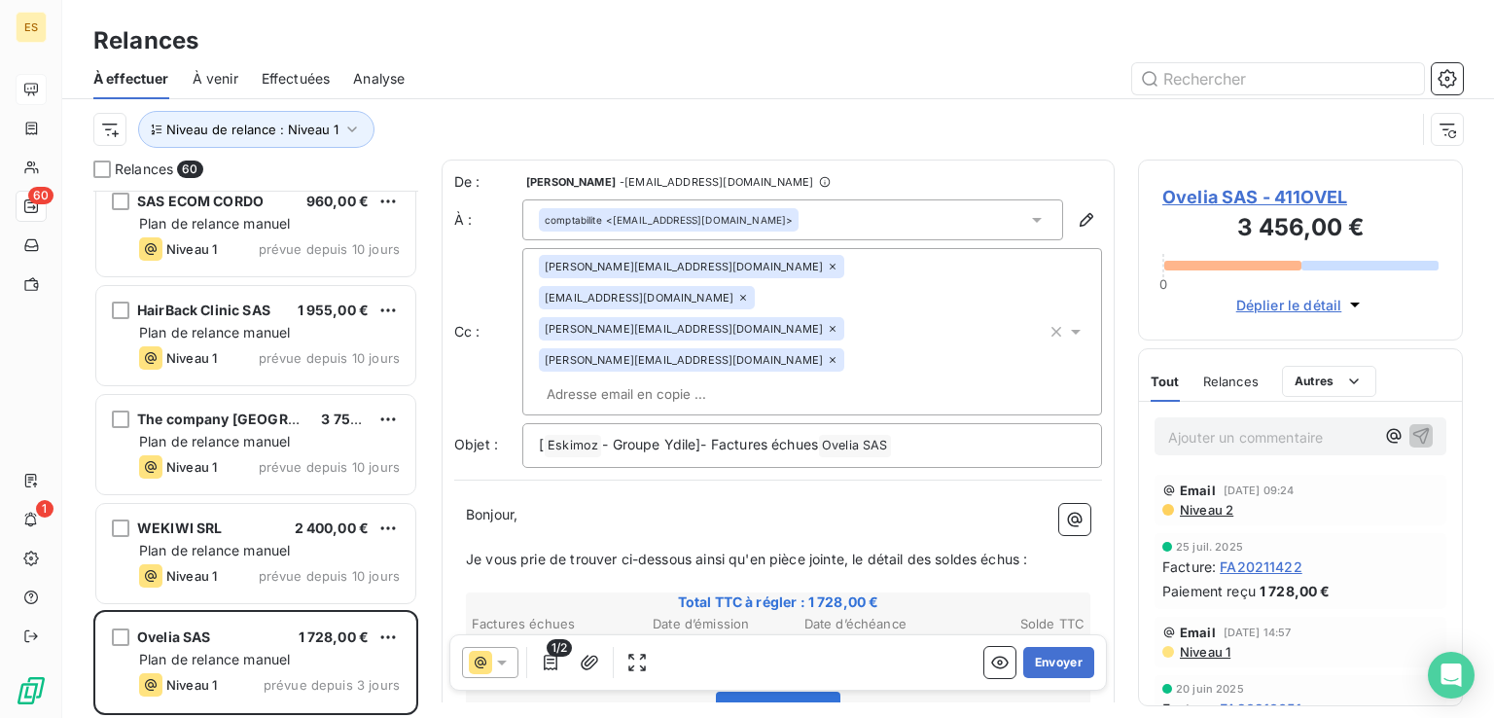
click at [1206, 513] on span "Niveau 2" at bounding box center [1205, 510] width 55 height 16
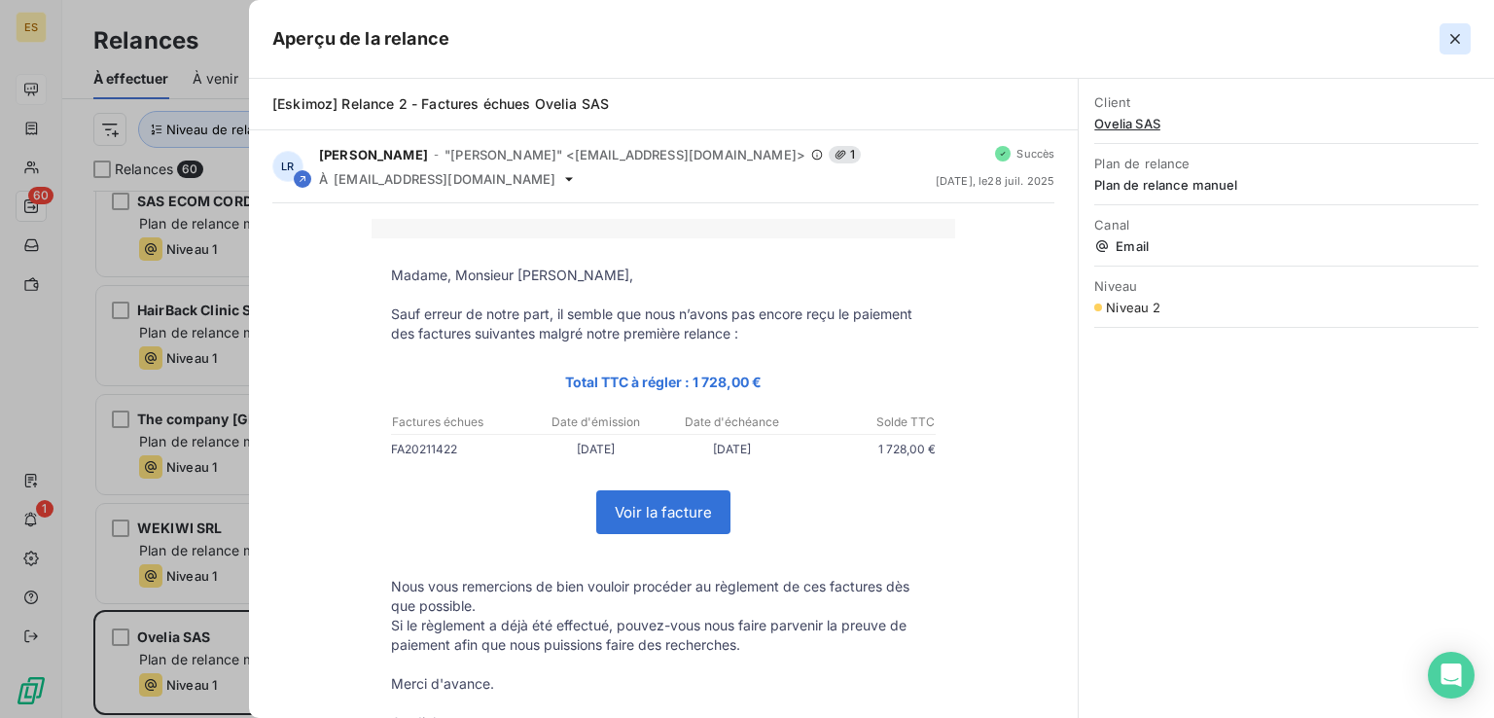
click at [1462, 40] on icon "button" at bounding box center [1455, 38] width 19 height 19
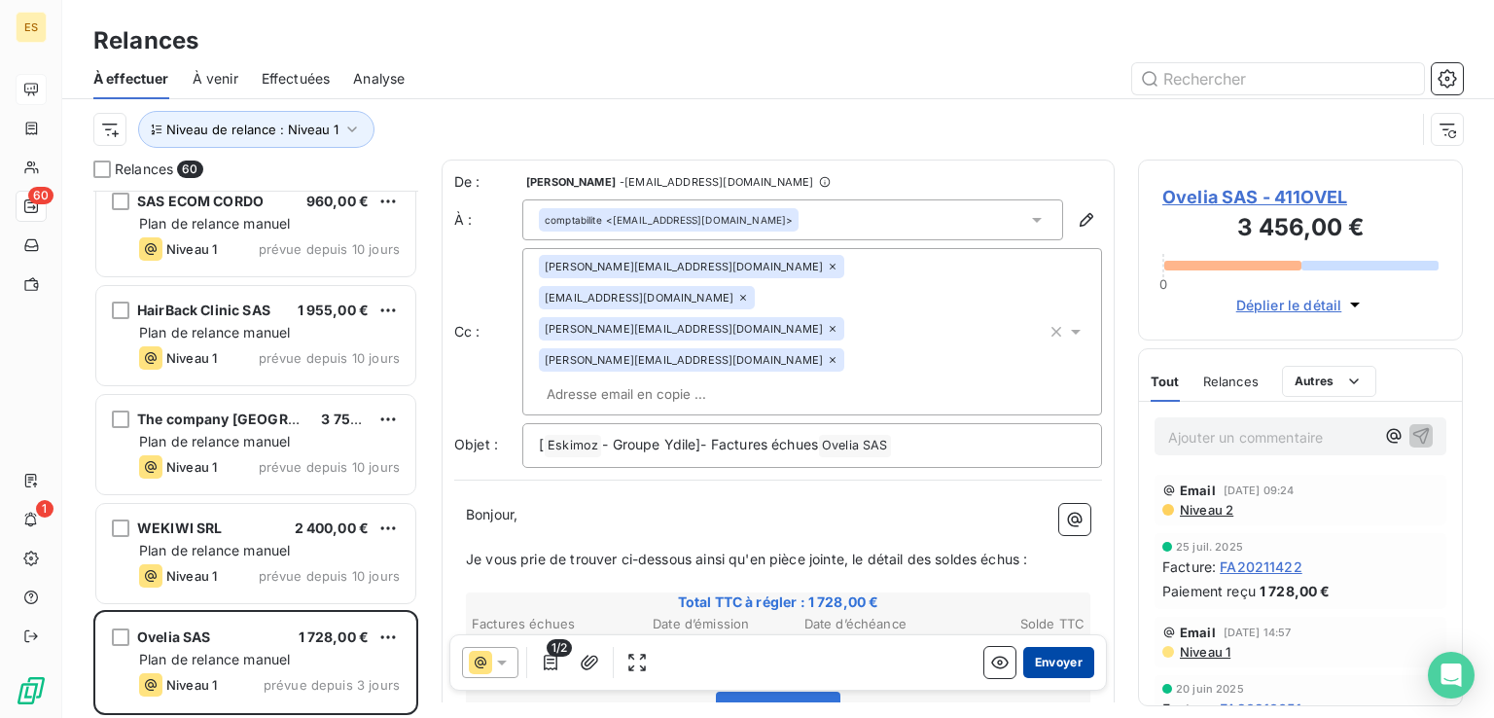
click at [1031, 651] on button "Envoyer" at bounding box center [1058, 662] width 71 height 31
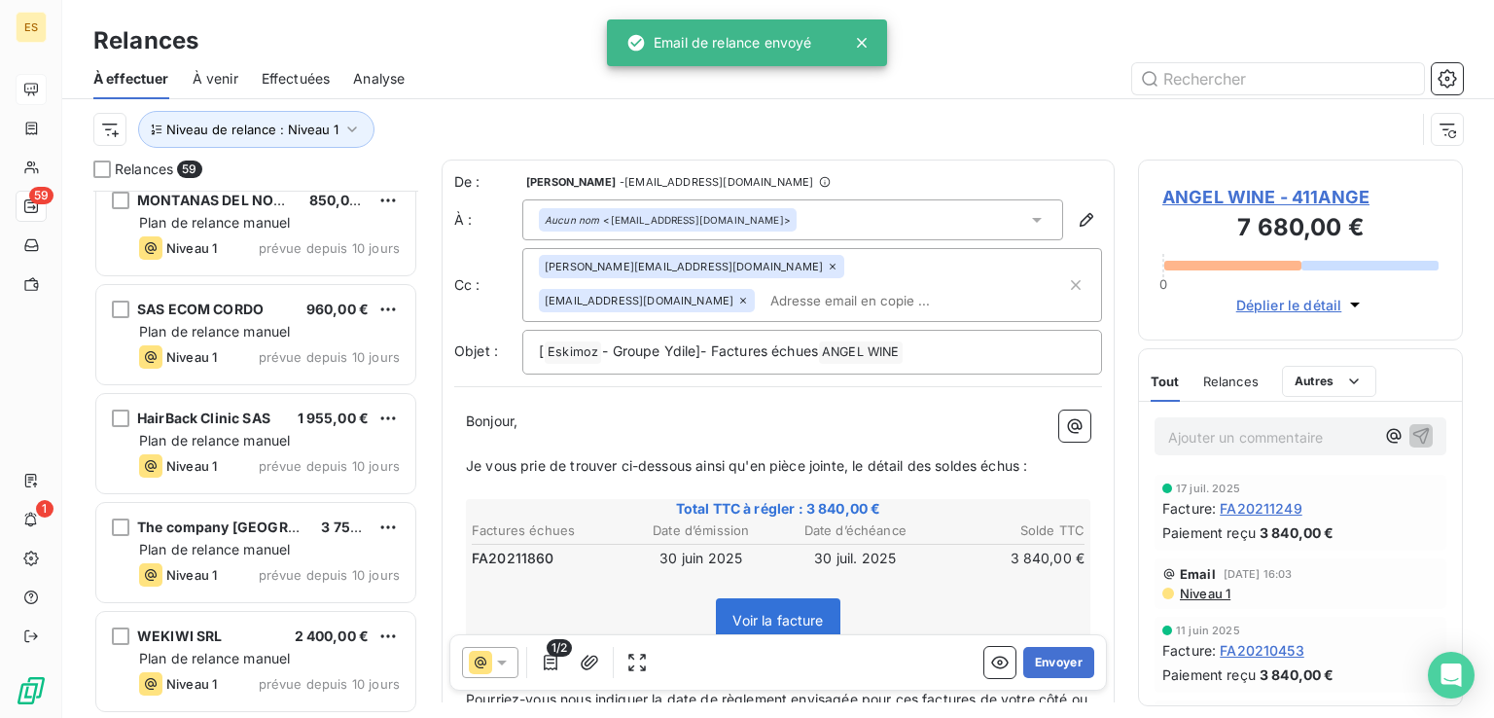
scroll to position [5901, 0]
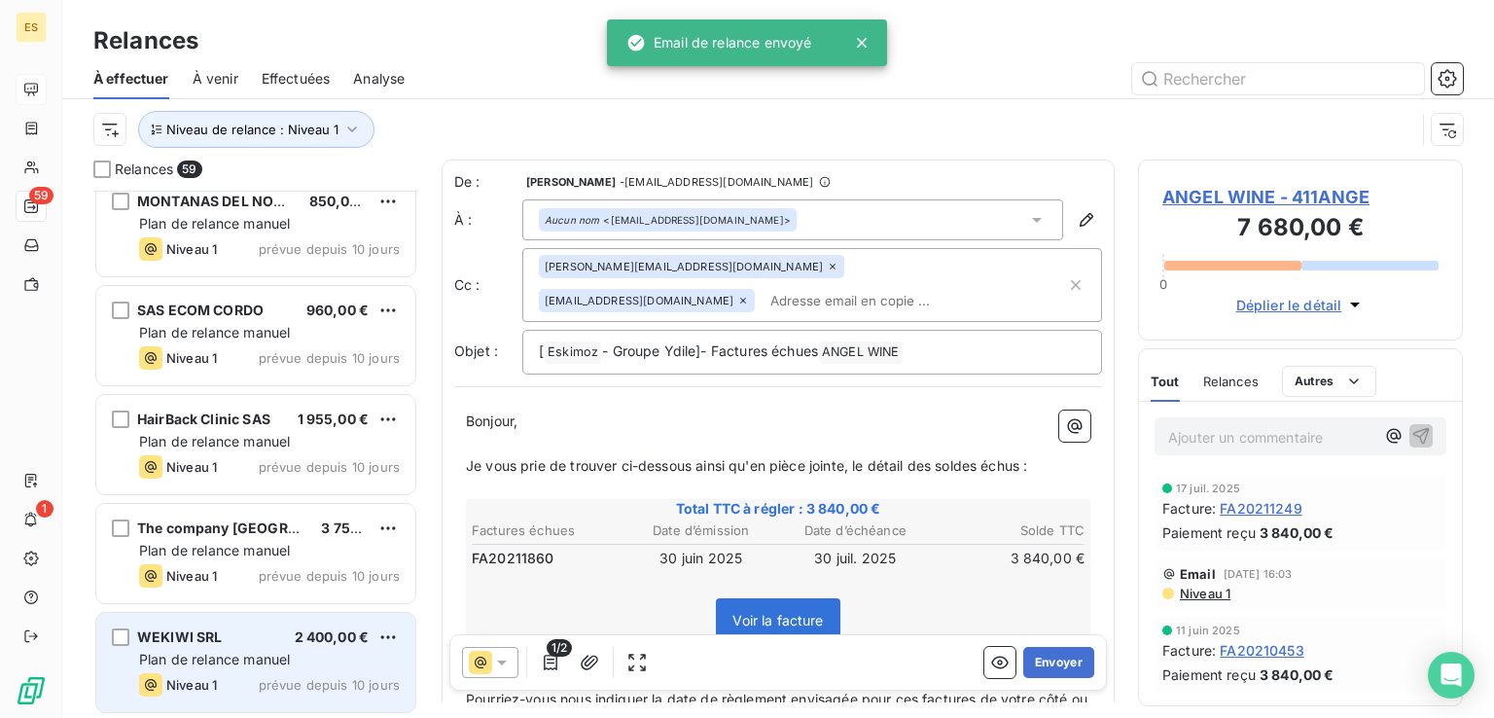
click at [263, 660] on span "Plan de relance manuel" at bounding box center [214, 659] width 151 height 17
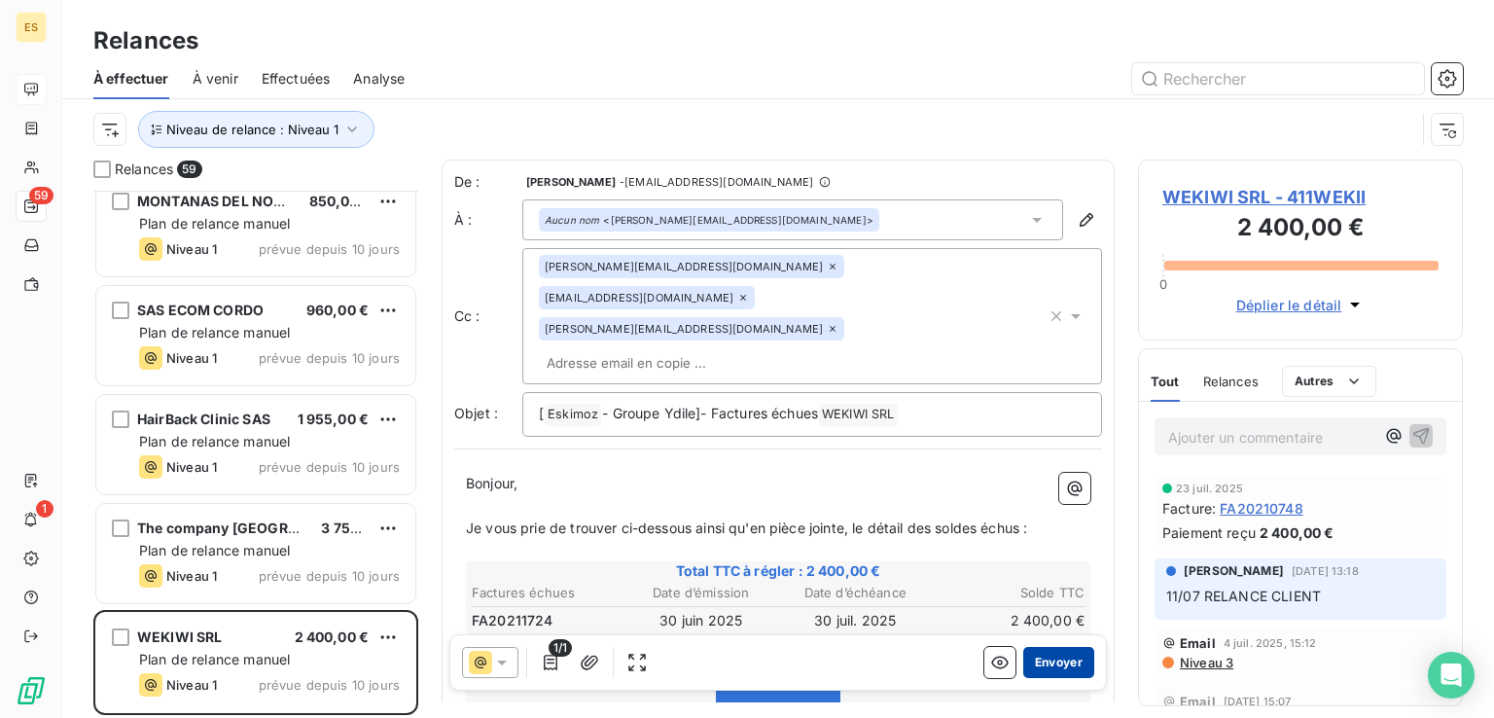
click at [1038, 656] on button "Envoyer" at bounding box center [1058, 662] width 71 height 31
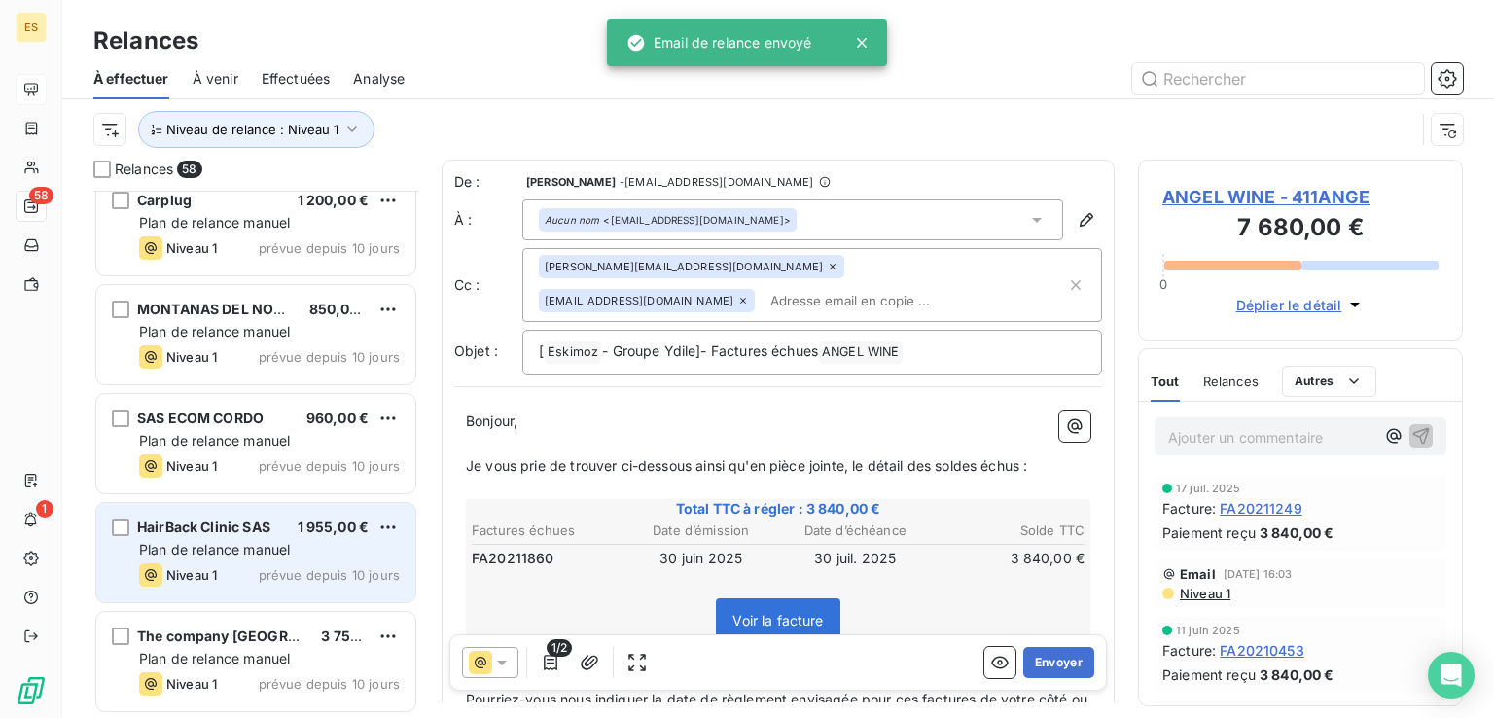
scroll to position [5792, 0]
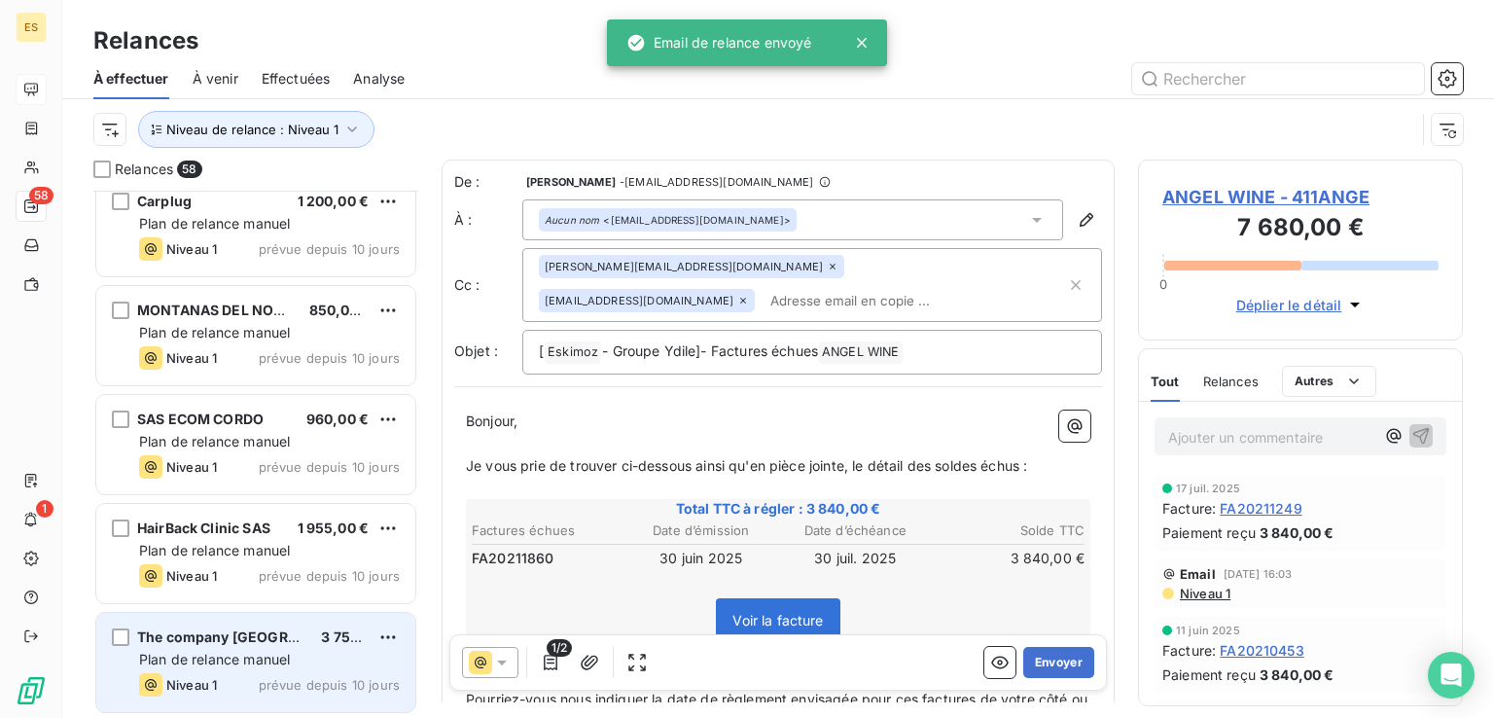
click at [257, 651] on span "Plan de relance manuel" at bounding box center [214, 659] width 151 height 17
